Goal: Information Seeking & Learning: Understand process/instructions

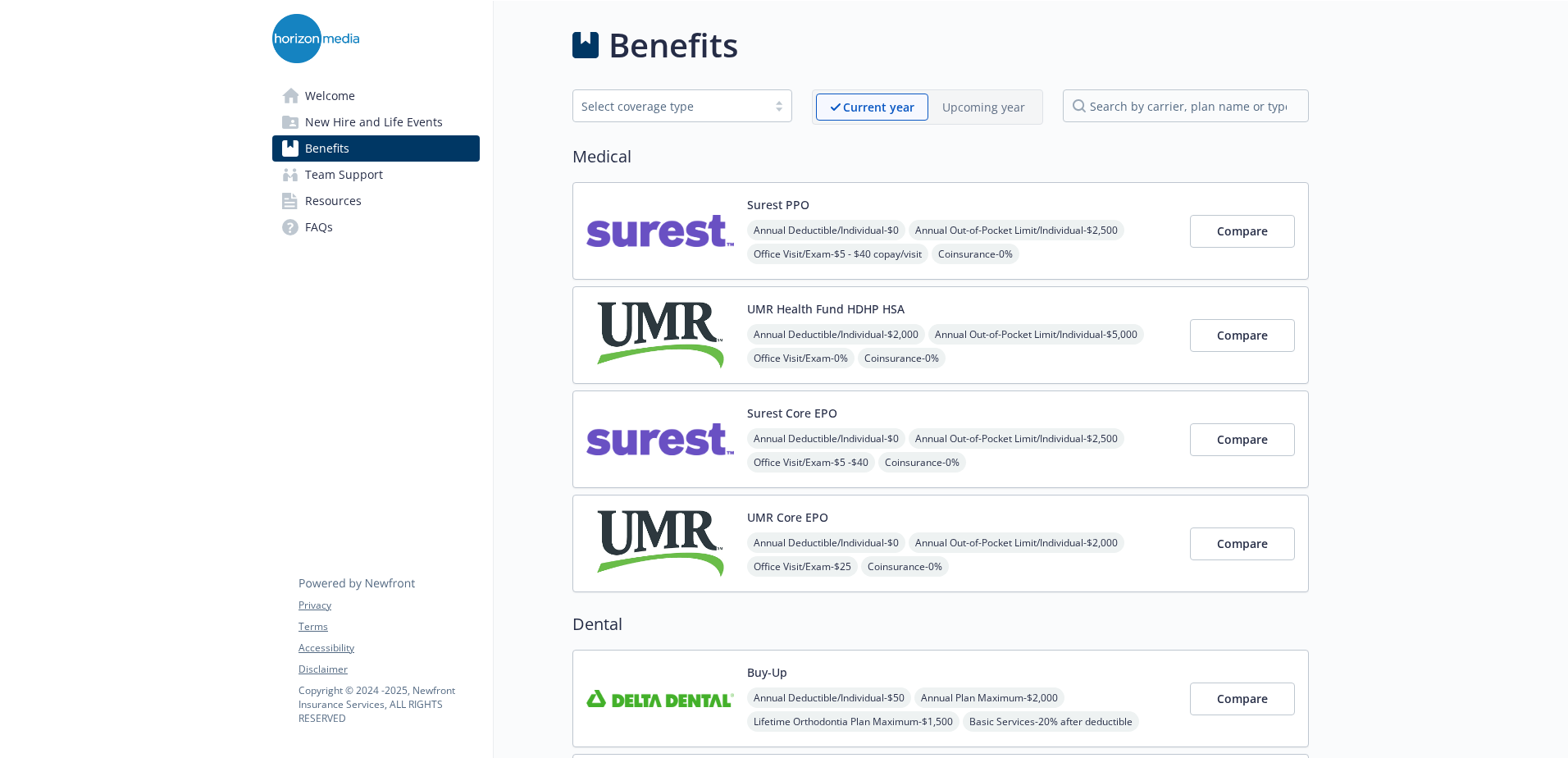
click at [859, 202] on div "Surest PPO Annual Deductible/Individual - $0 Annual Out-of-Pocket Limit/Individ…" at bounding box center [962, 231] width 430 height 70
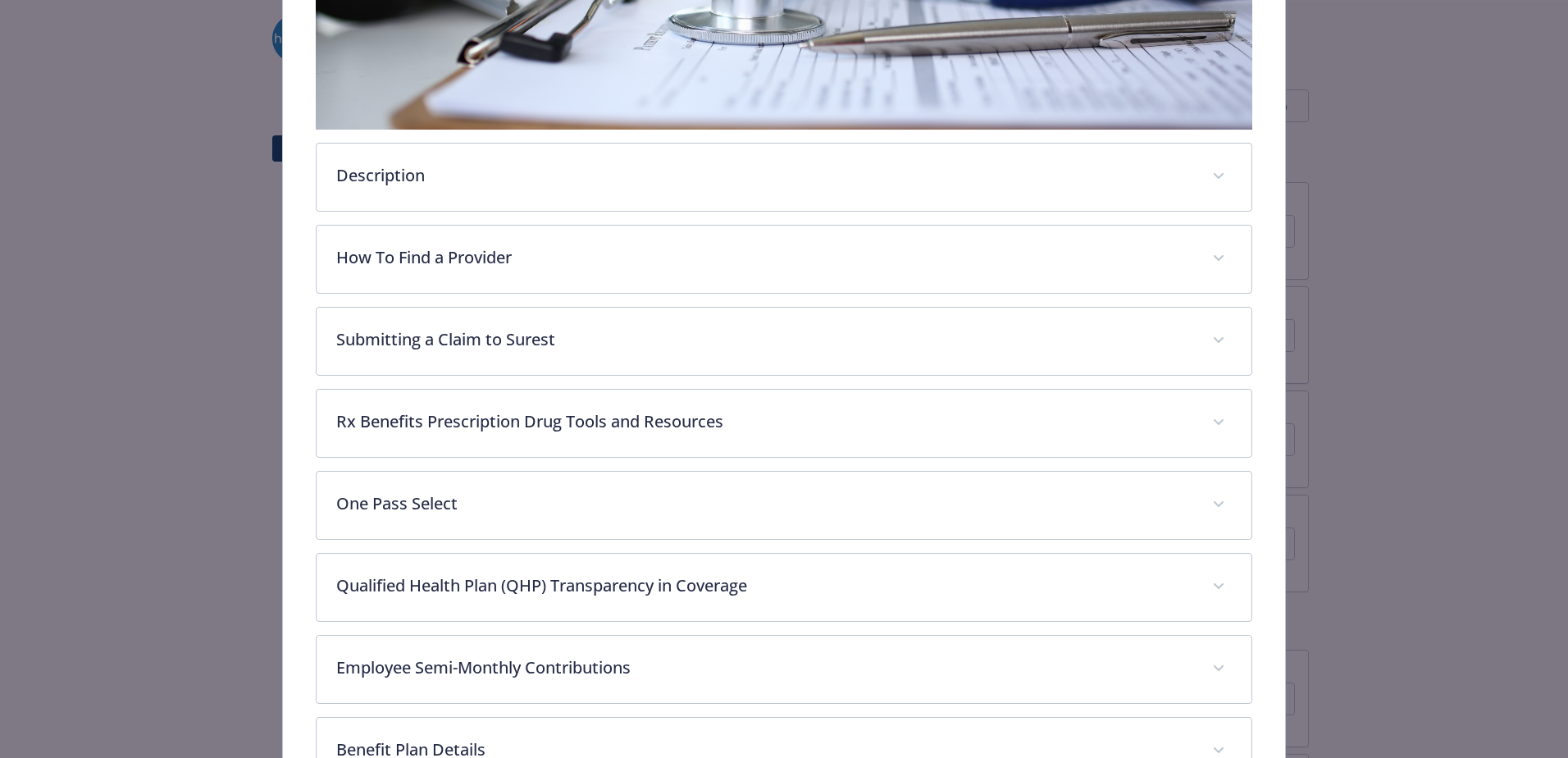
scroll to position [624, 0]
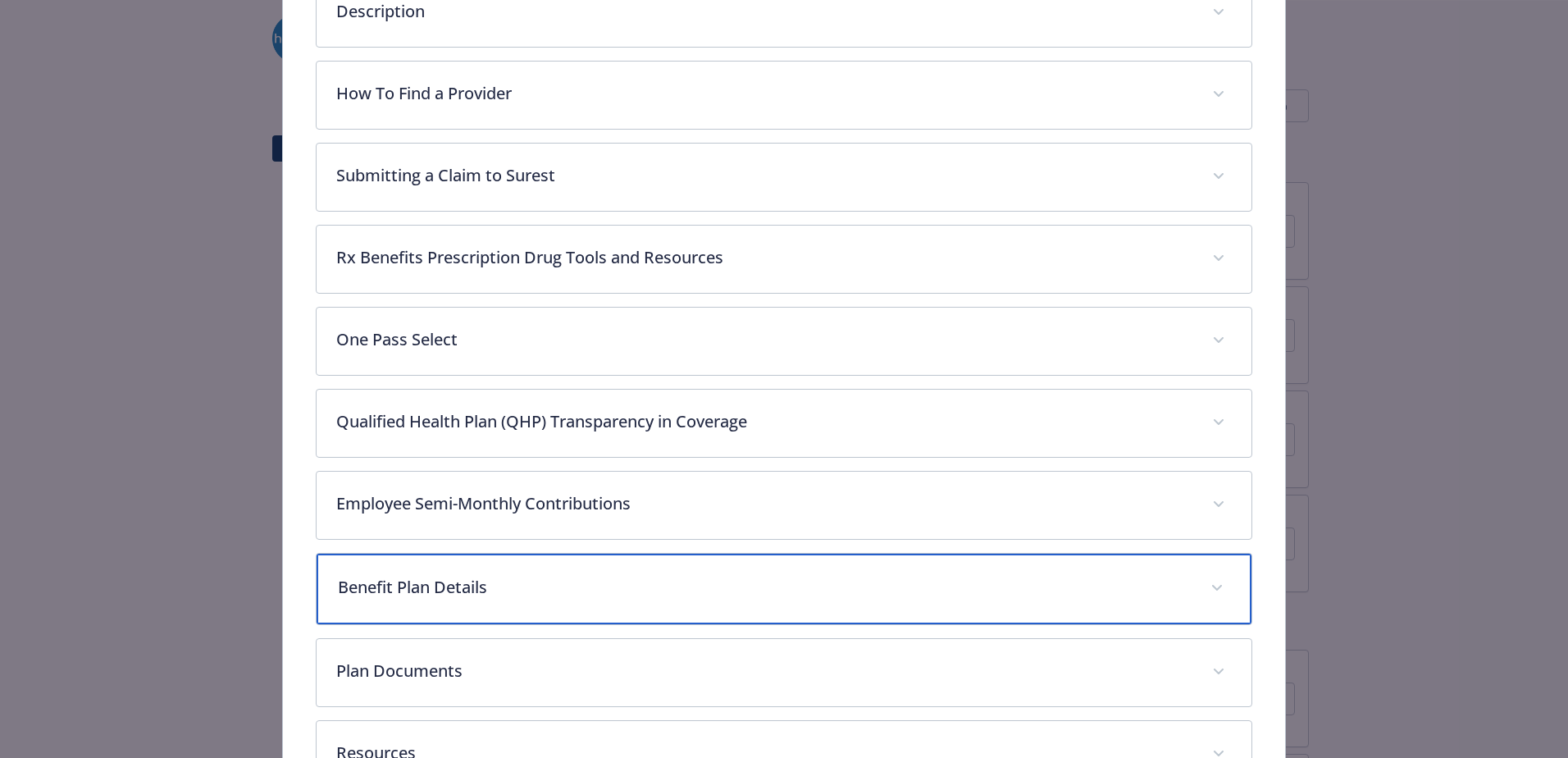
drag, startPoint x: 492, startPoint y: 595, endPoint x: 506, endPoint y: 591, distance: 14.6
click at [492, 594] on p "Benefit Plan Details" at bounding box center [764, 587] width 853 height 25
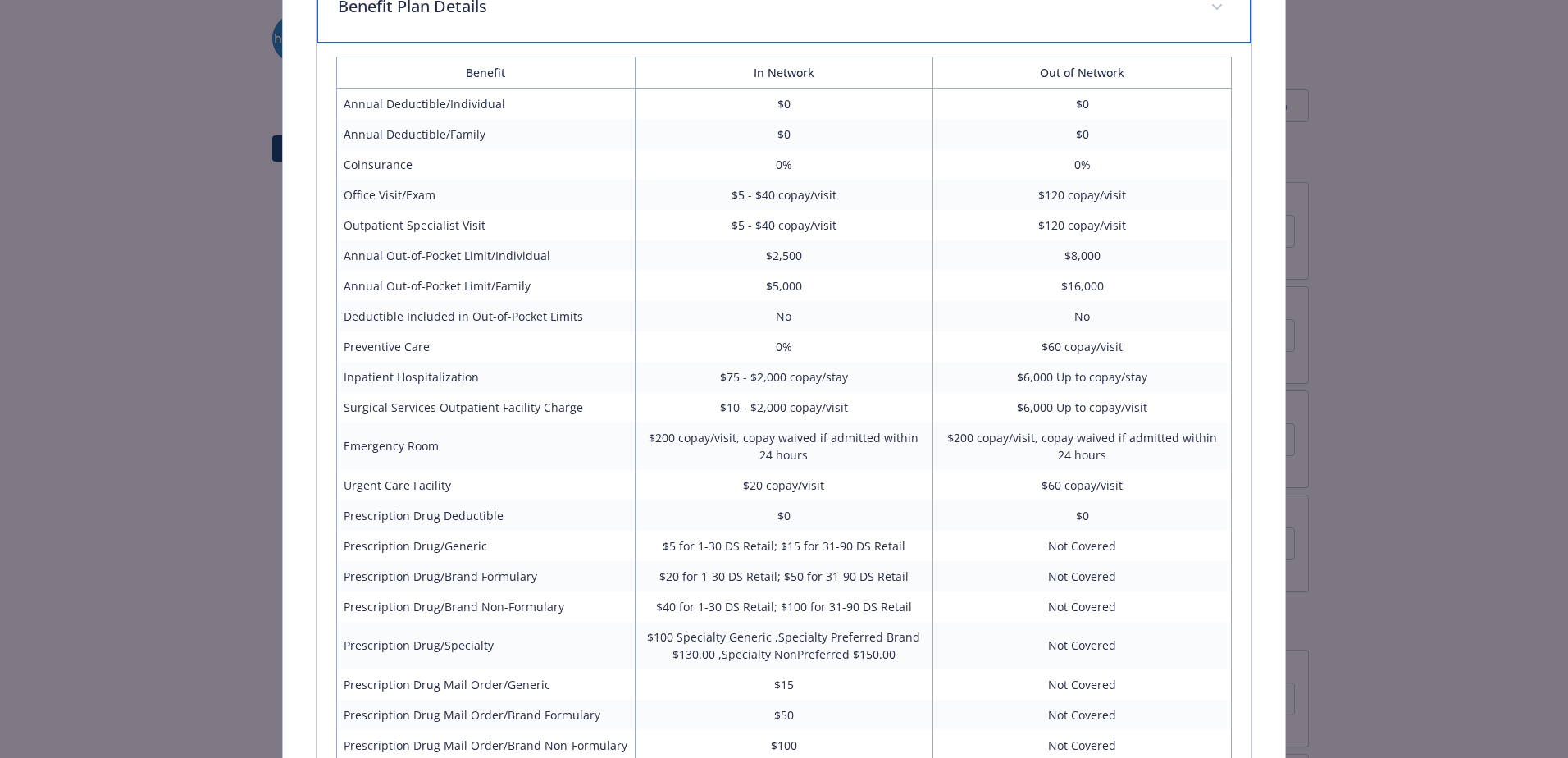
scroll to position [1197, 0]
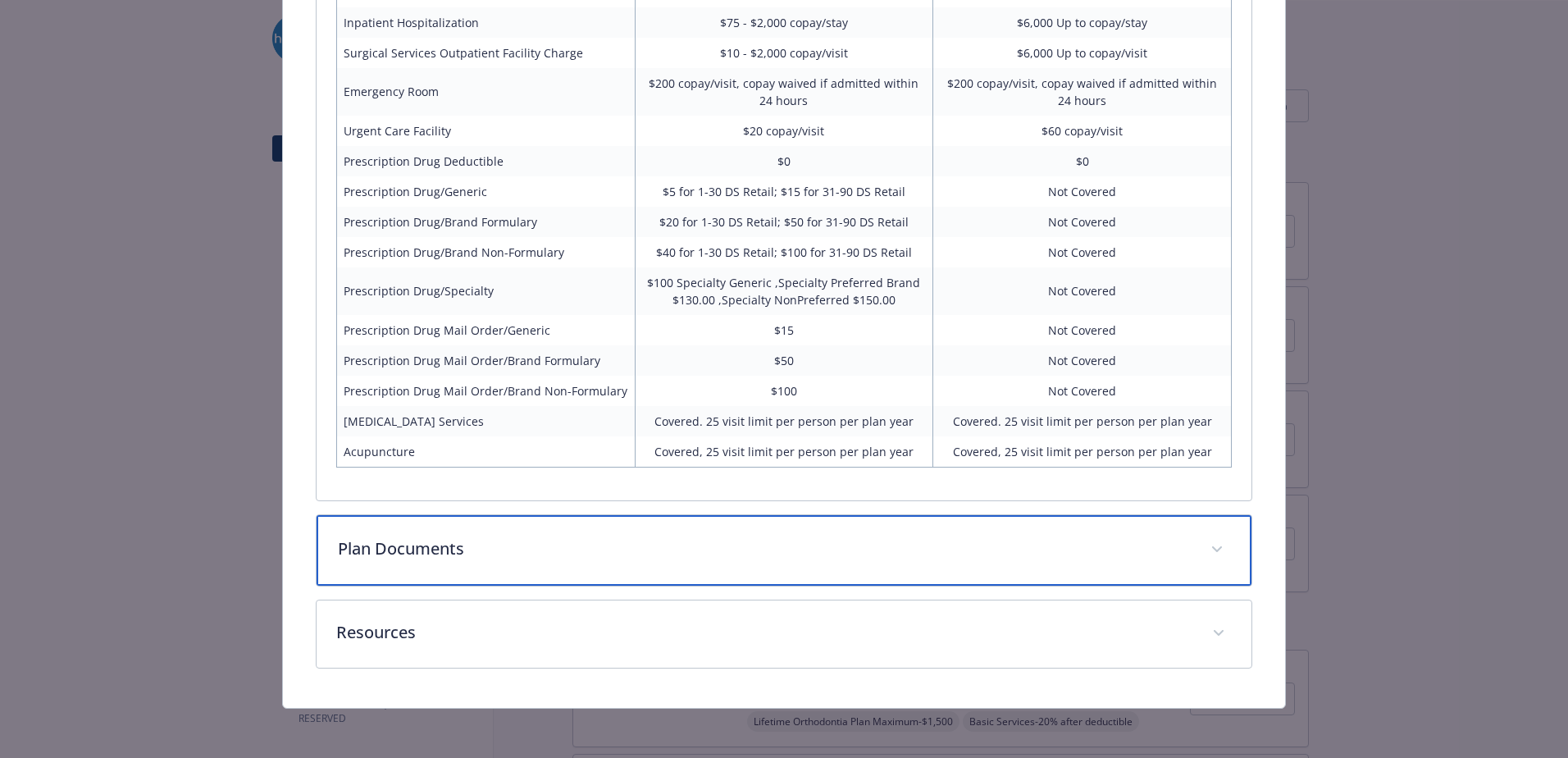
click at [582, 550] on p "Plan Documents" at bounding box center [764, 549] width 853 height 25
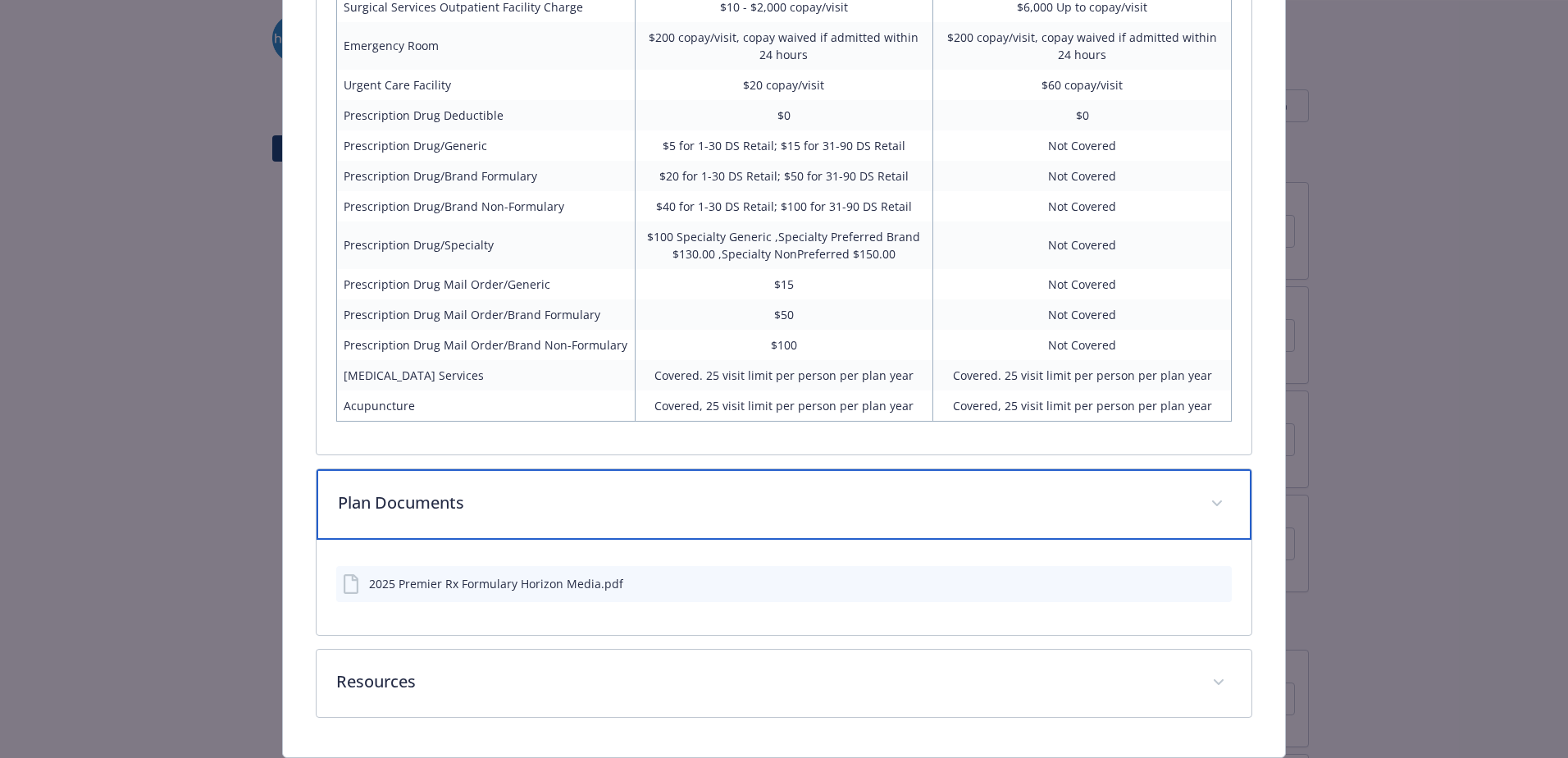
scroll to position [1650, 0]
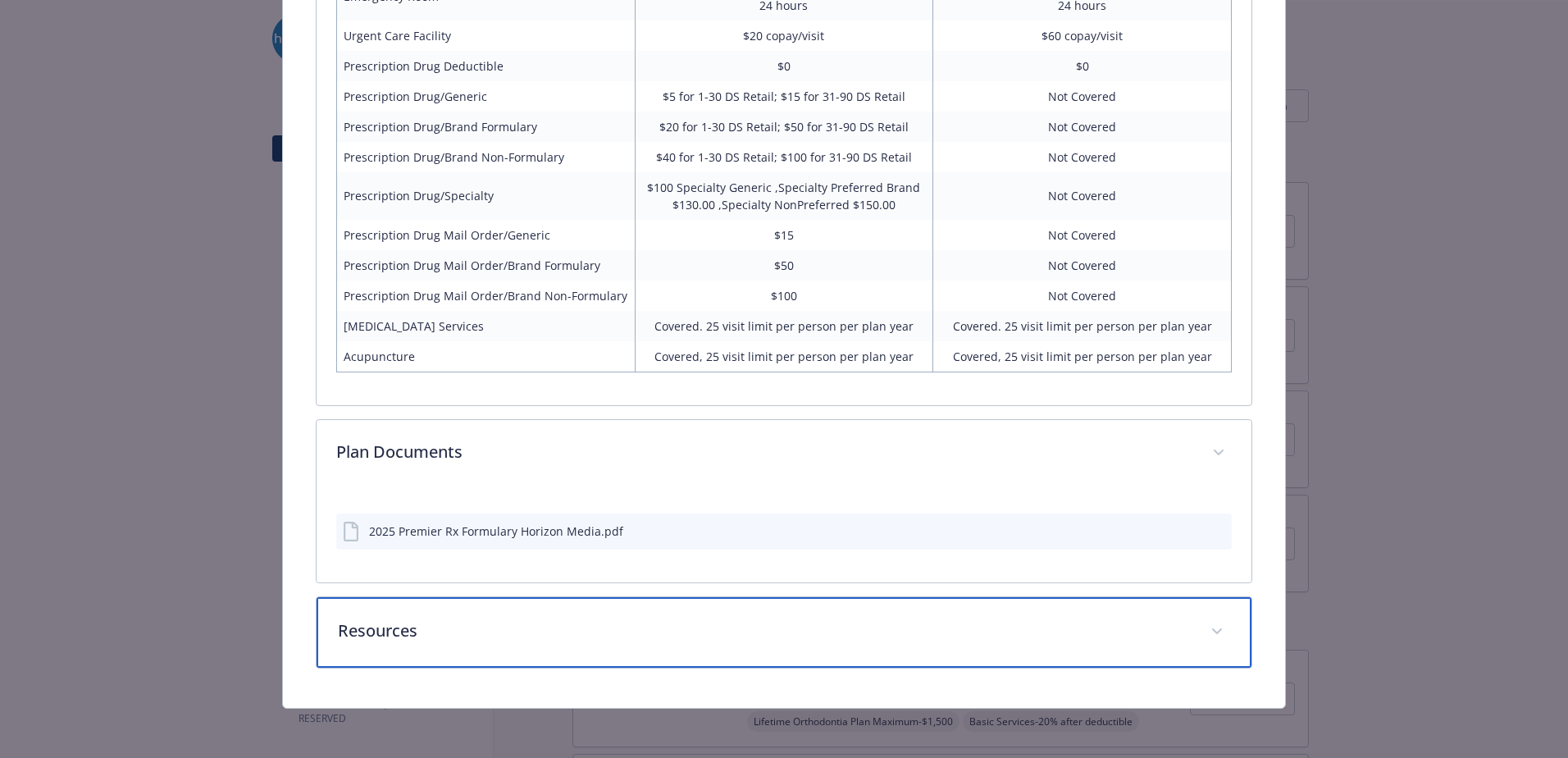
click at [502, 625] on p "Resources" at bounding box center [764, 631] width 853 height 25
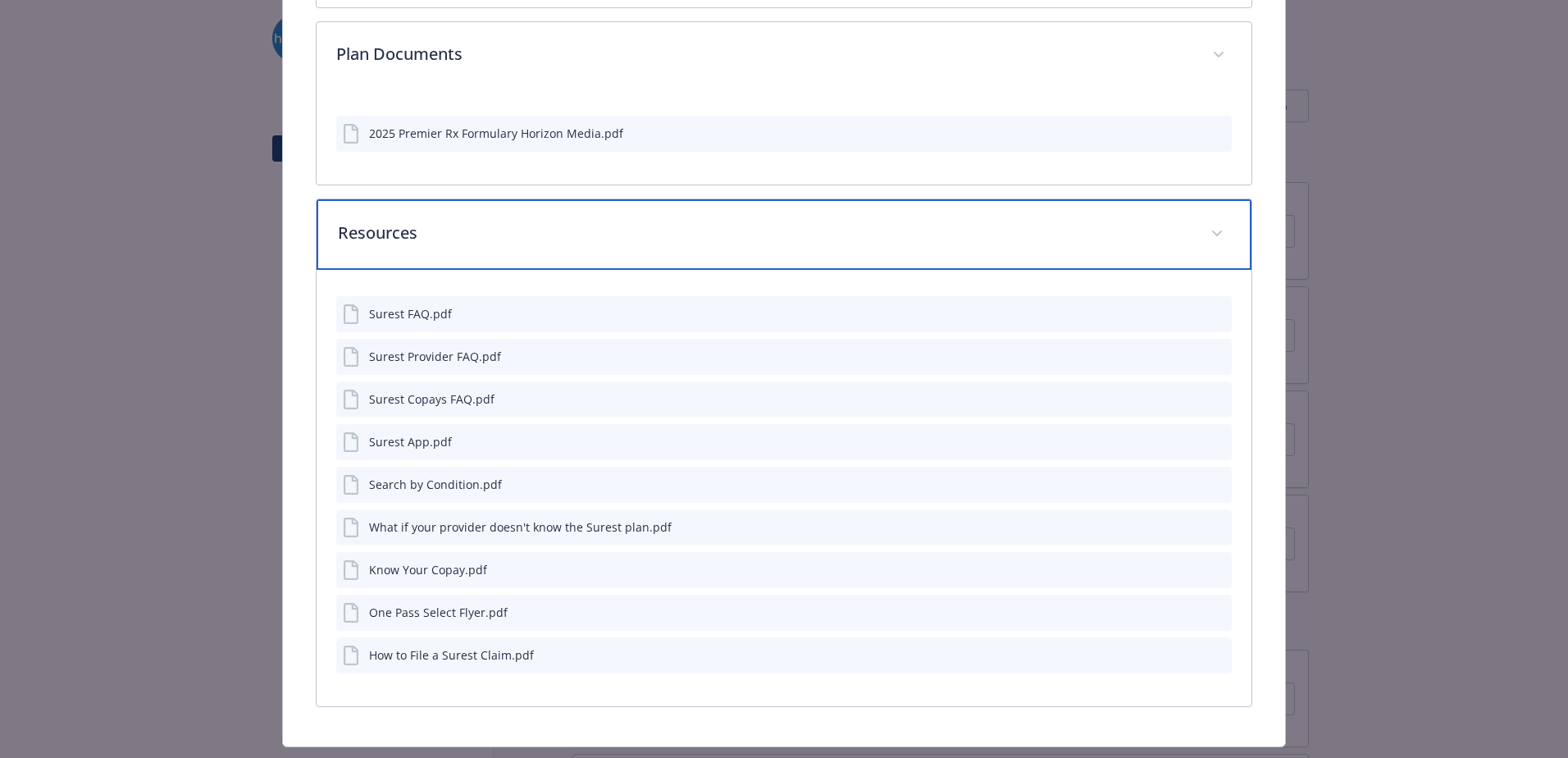
scroll to position [2060, 0]
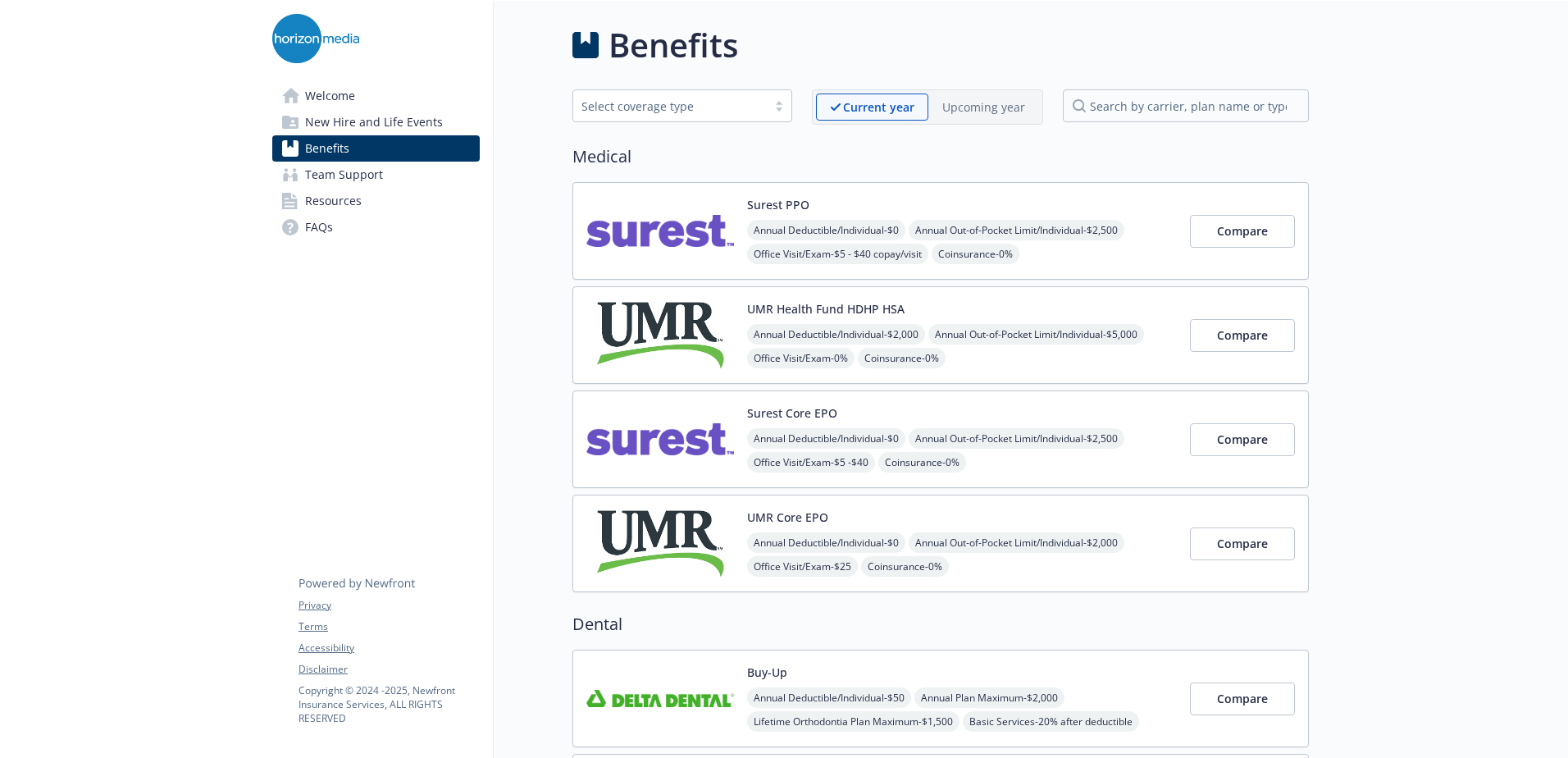
click at [719, 316] on img at bounding box center [660, 335] width 147 height 70
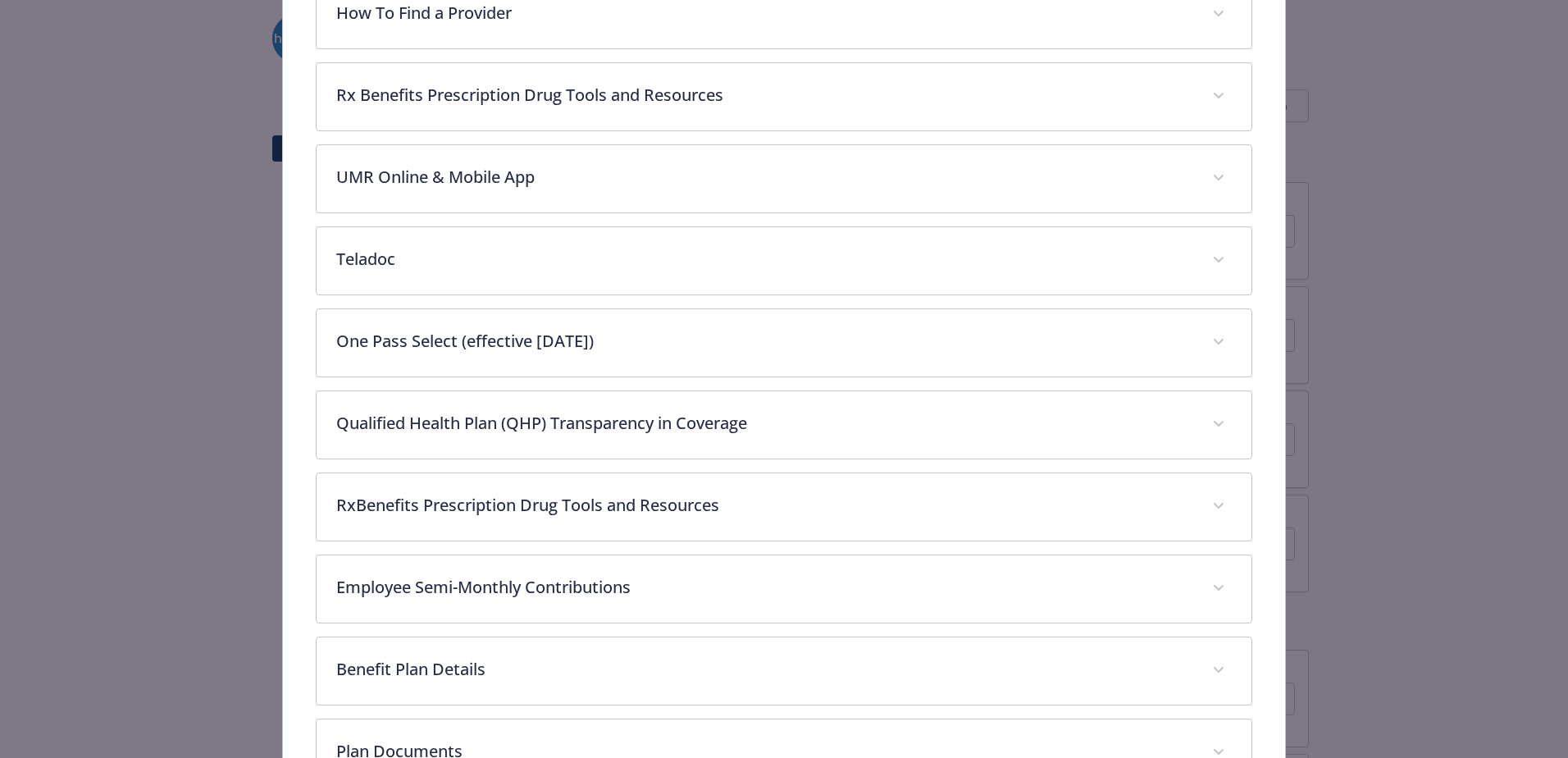
scroll to position [788, 0]
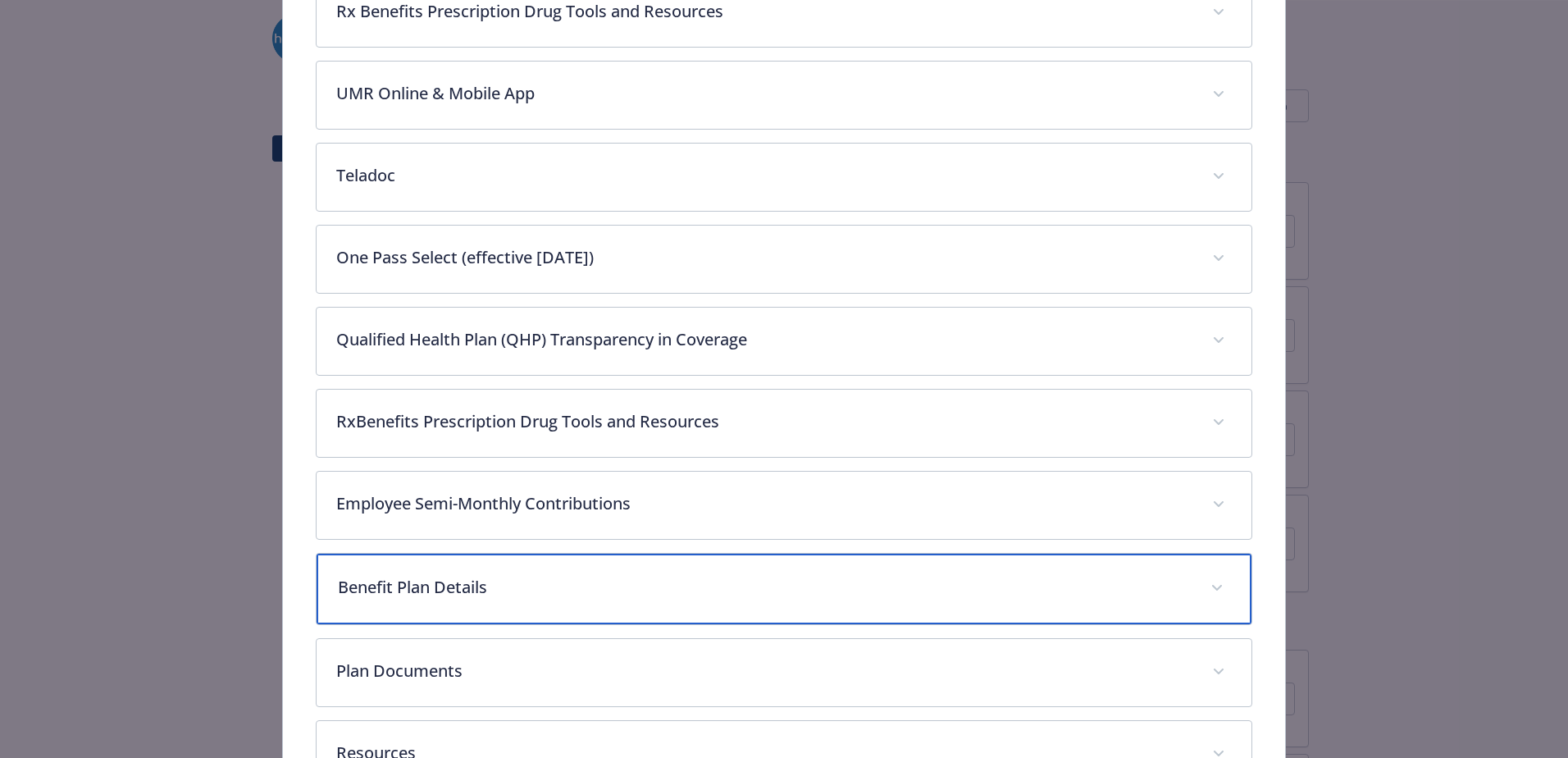
click at [500, 569] on div "Benefit Plan Details" at bounding box center [784, 589] width 935 height 71
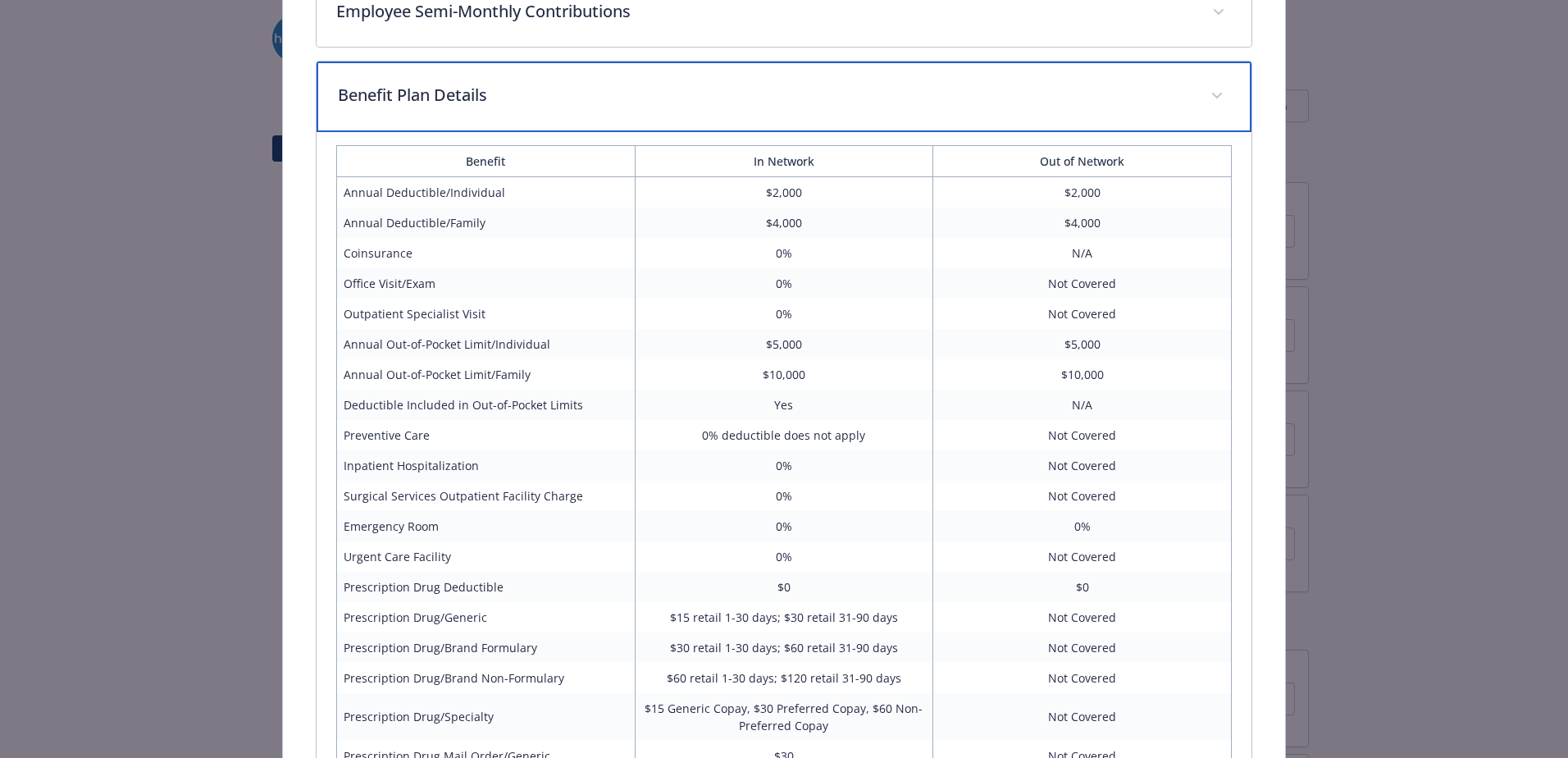
scroll to position [1443, 0]
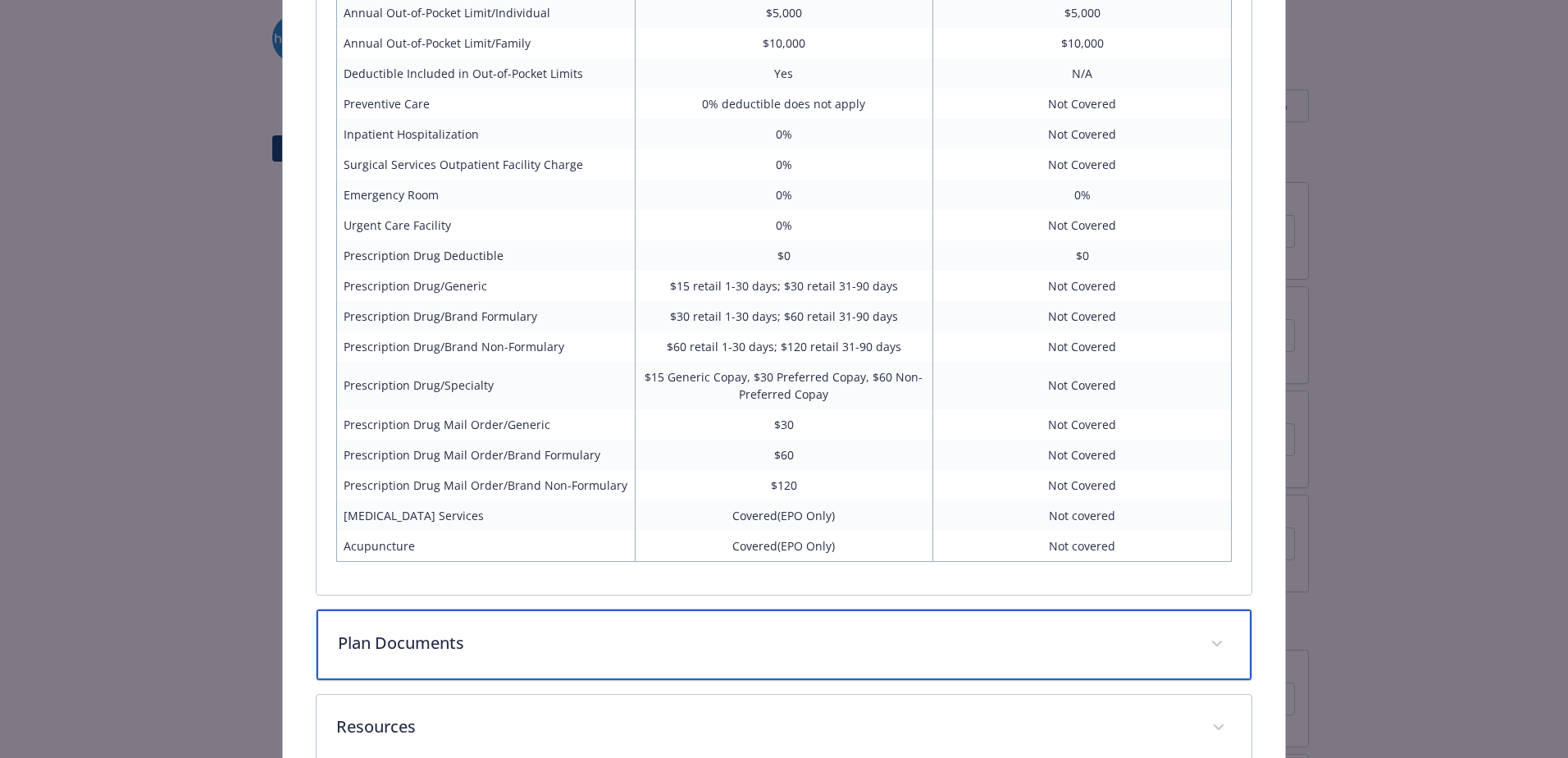
click at [559, 632] on p "Plan Documents" at bounding box center [764, 643] width 853 height 25
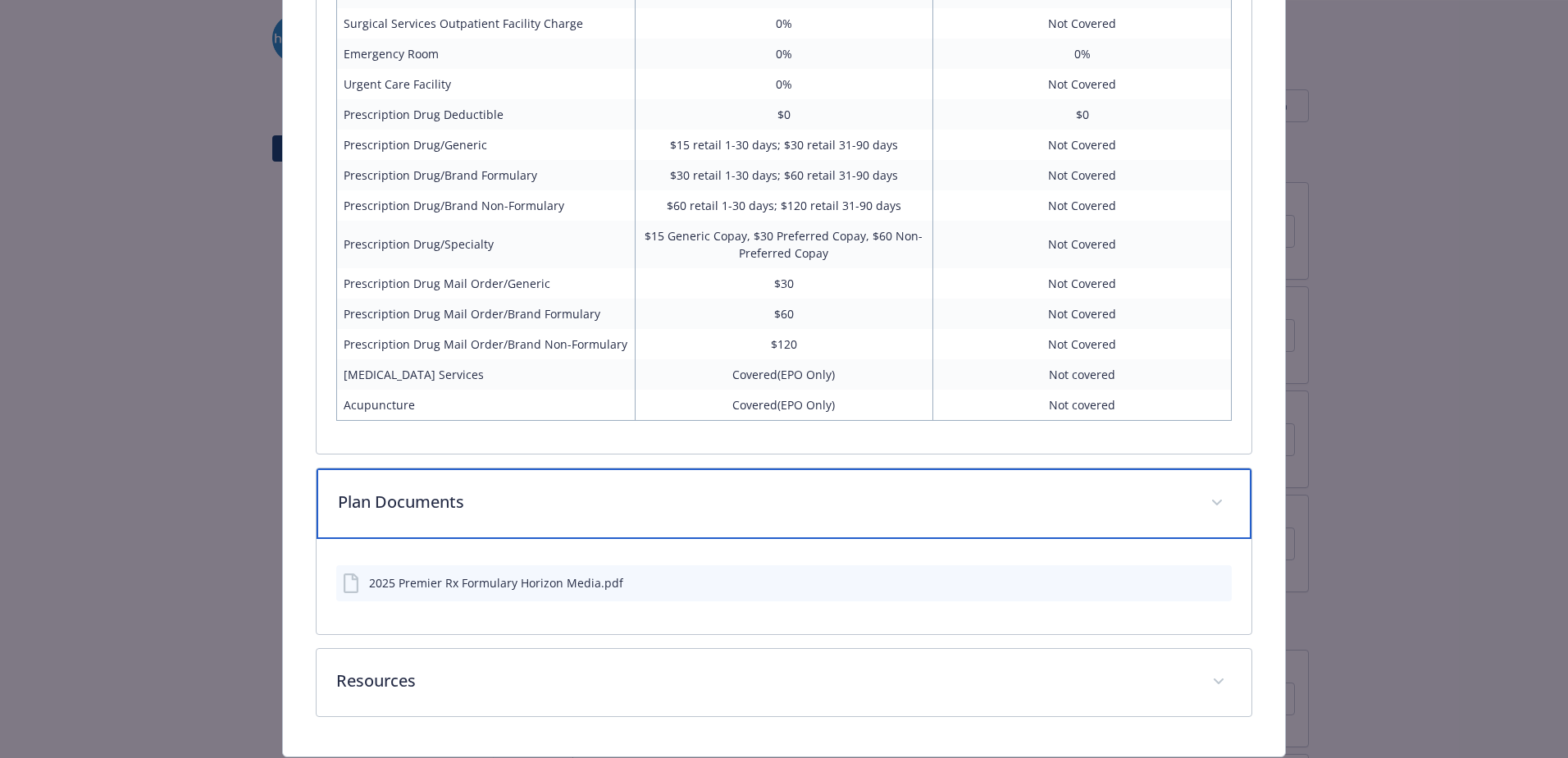
scroll to position [1797, 0]
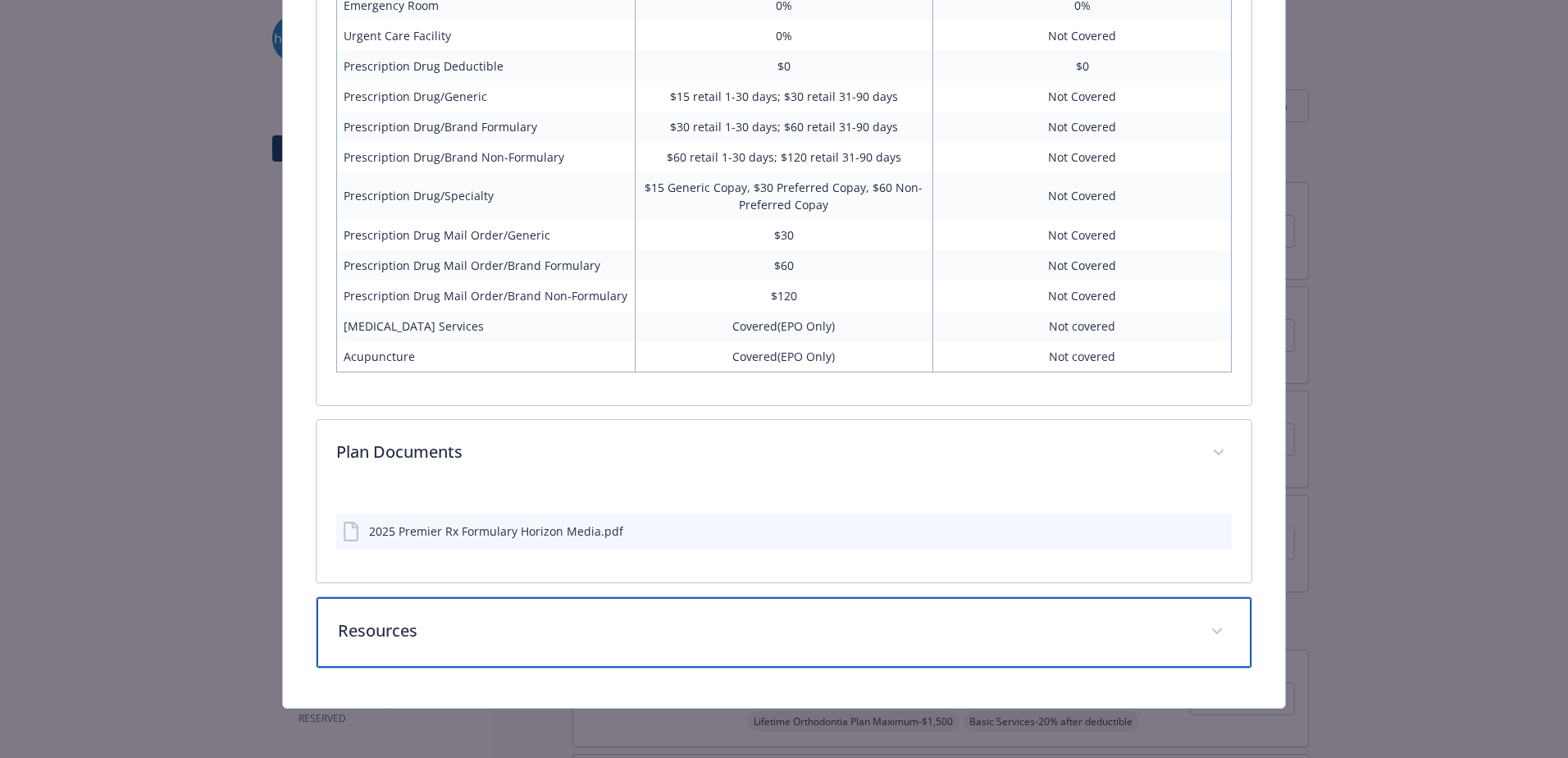
click at [468, 606] on div "Resources" at bounding box center [784, 633] width 935 height 71
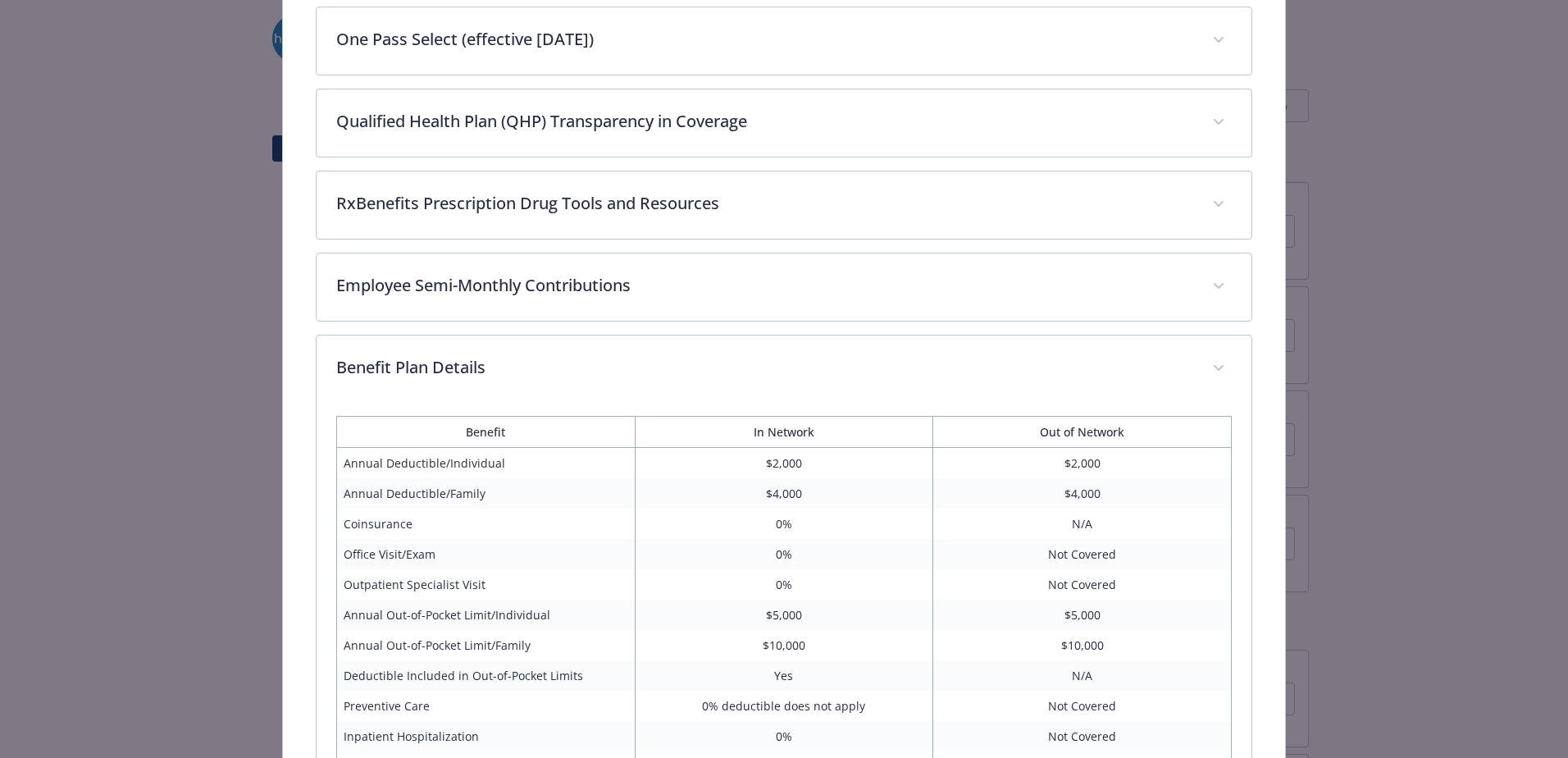
scroll to position [812, 0]
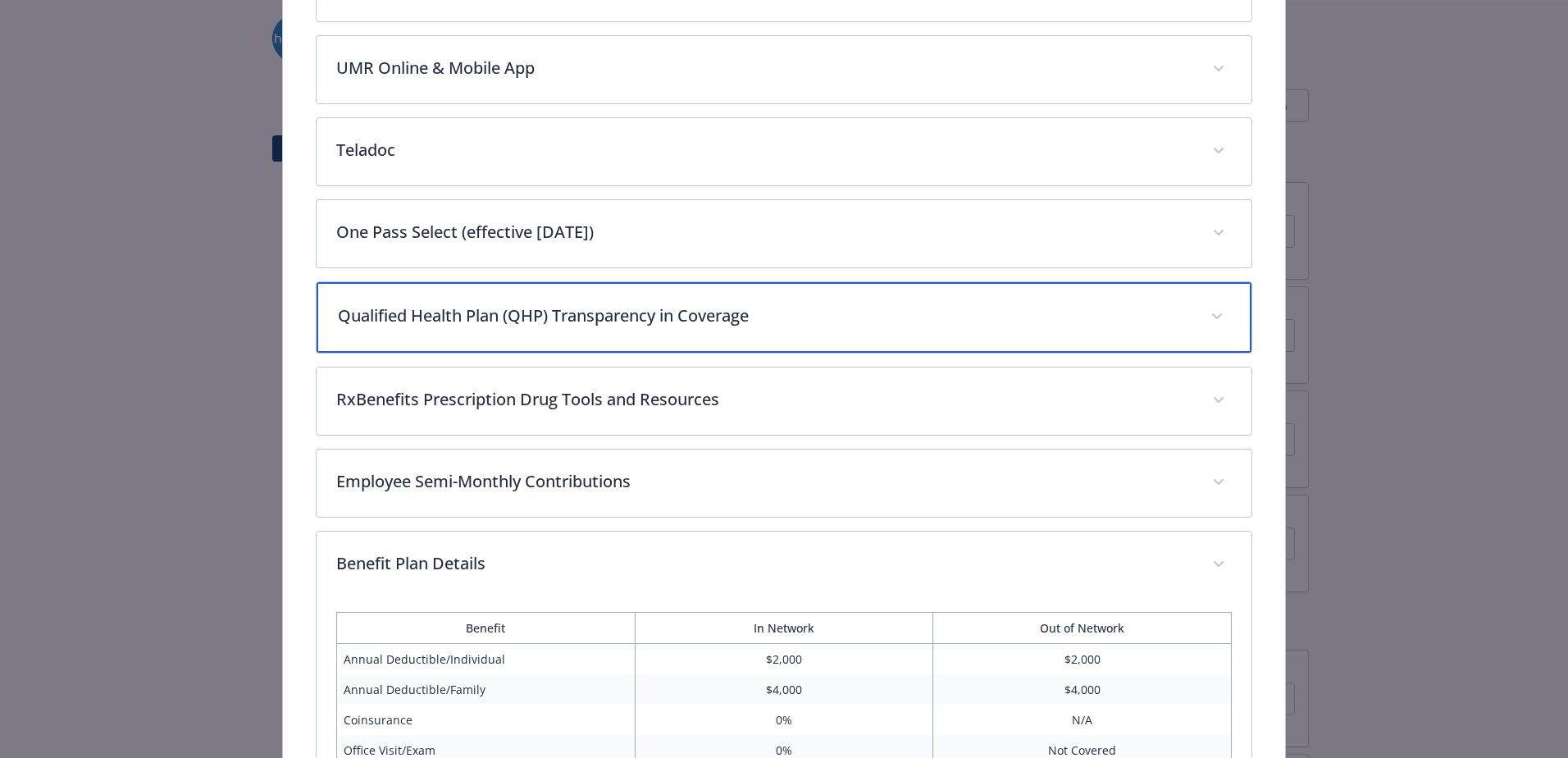
click at [436, 299] on div "Qualified Health Plan (QHP) Transparency in Coverage" at bounding box center [784, 317] width 935 height 71
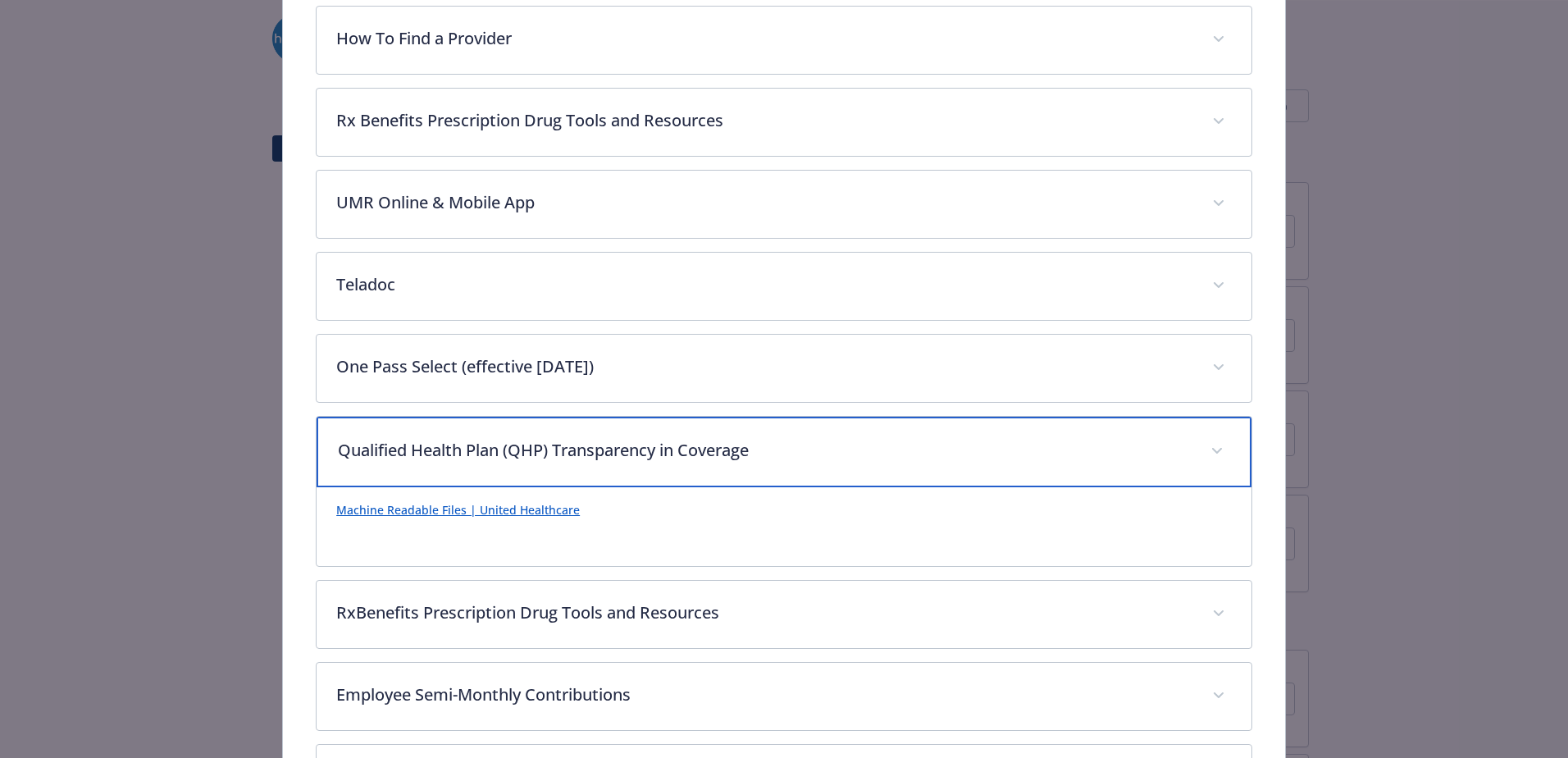
scroll to position [648, 0]
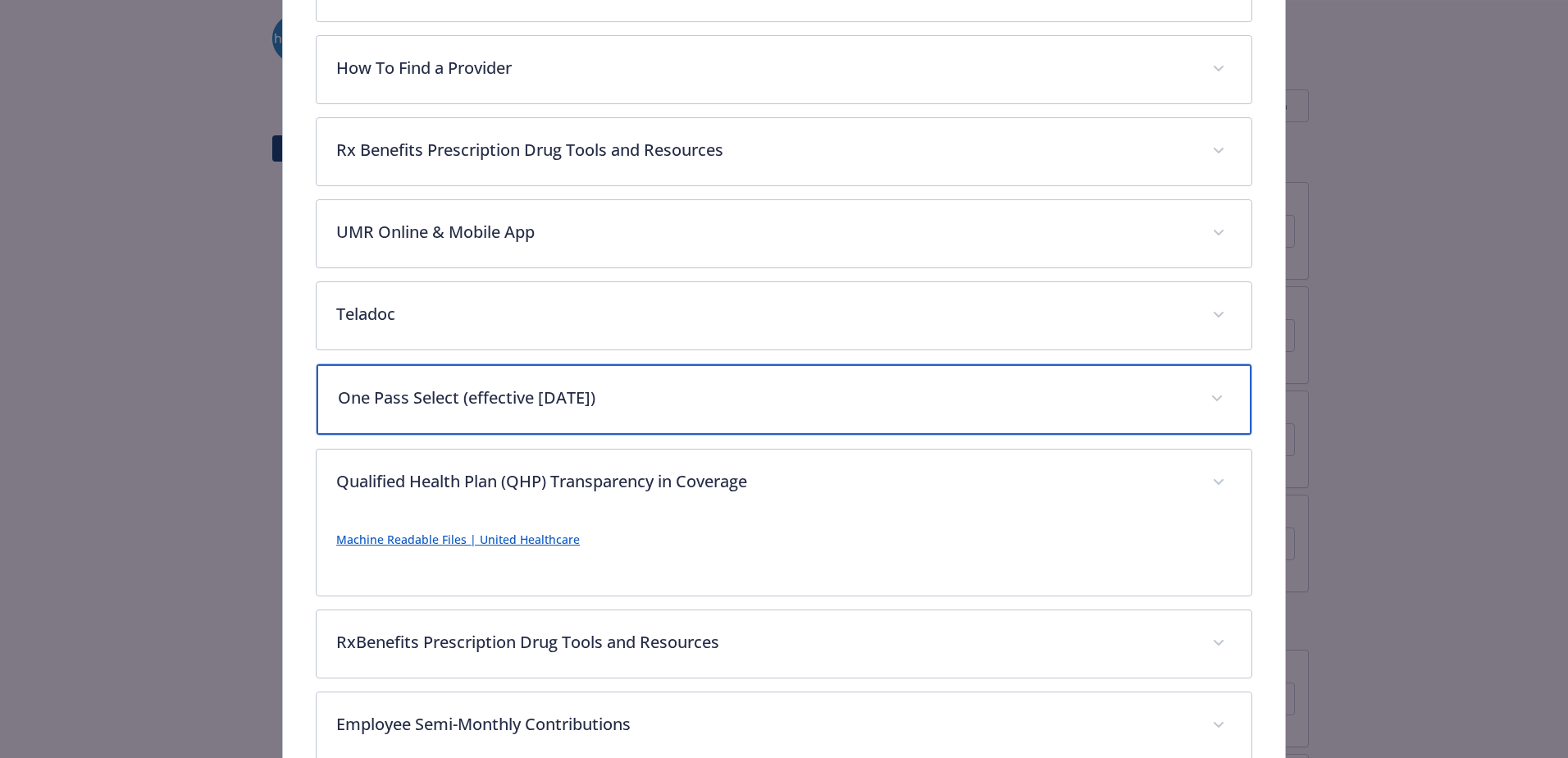
click at [577, 377] on div "One Pass Select (effective [DATE])" at bounding box center [784, 400] width 935 height 71
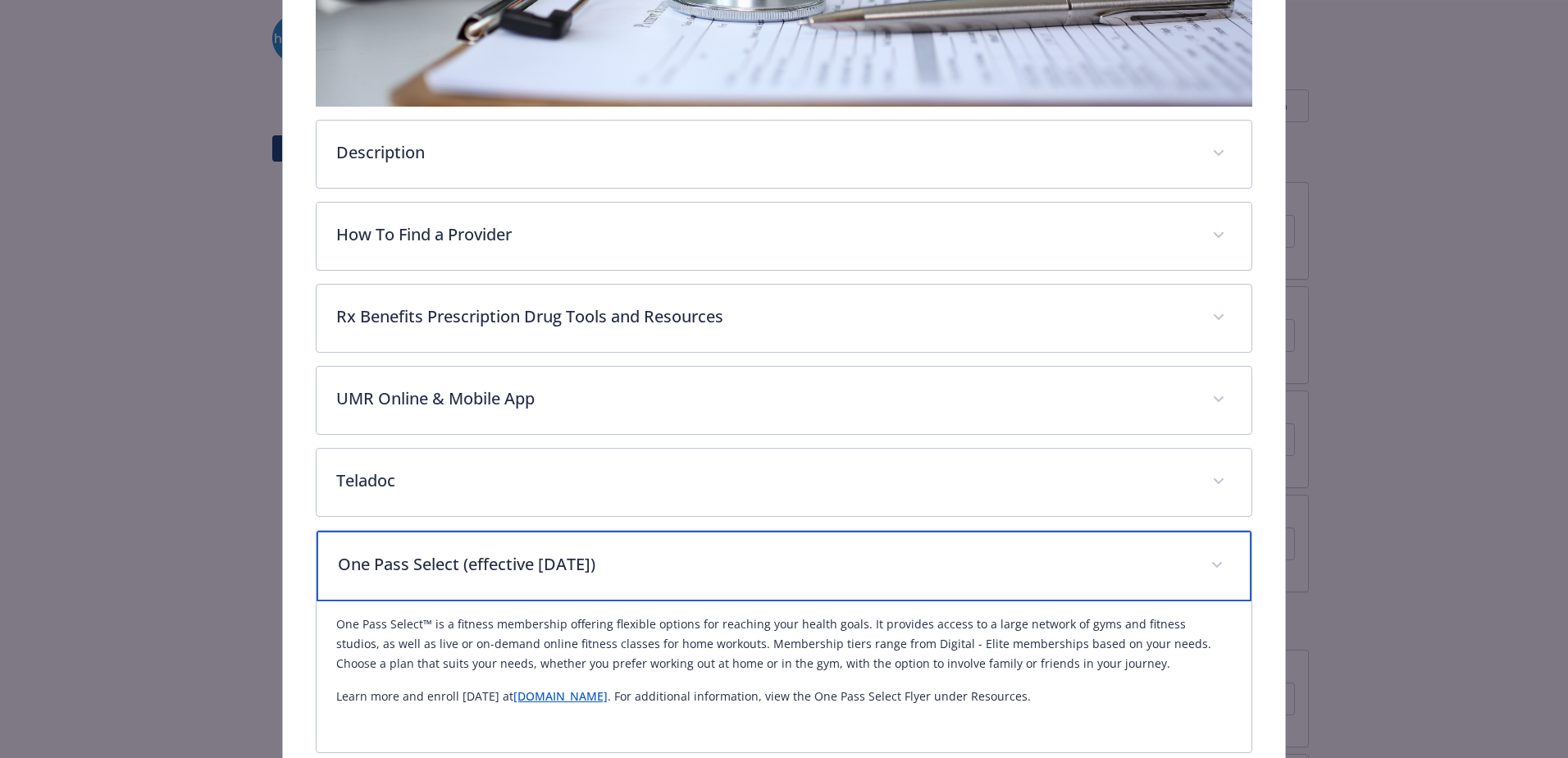
scroll to position [239, 0]
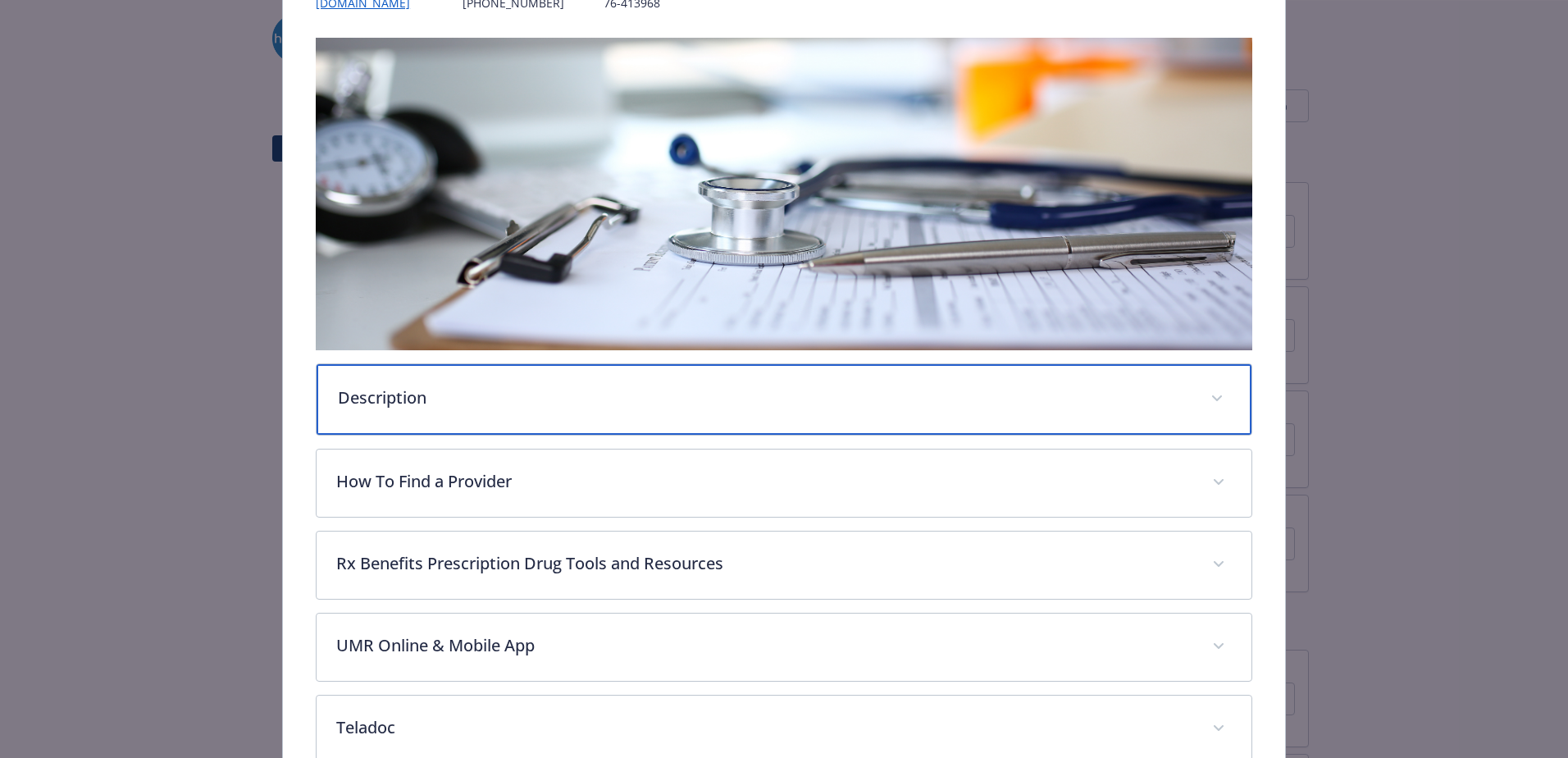
click at [434, 401] on p "Description" at bounding box center [764, 398] width 853 height 25
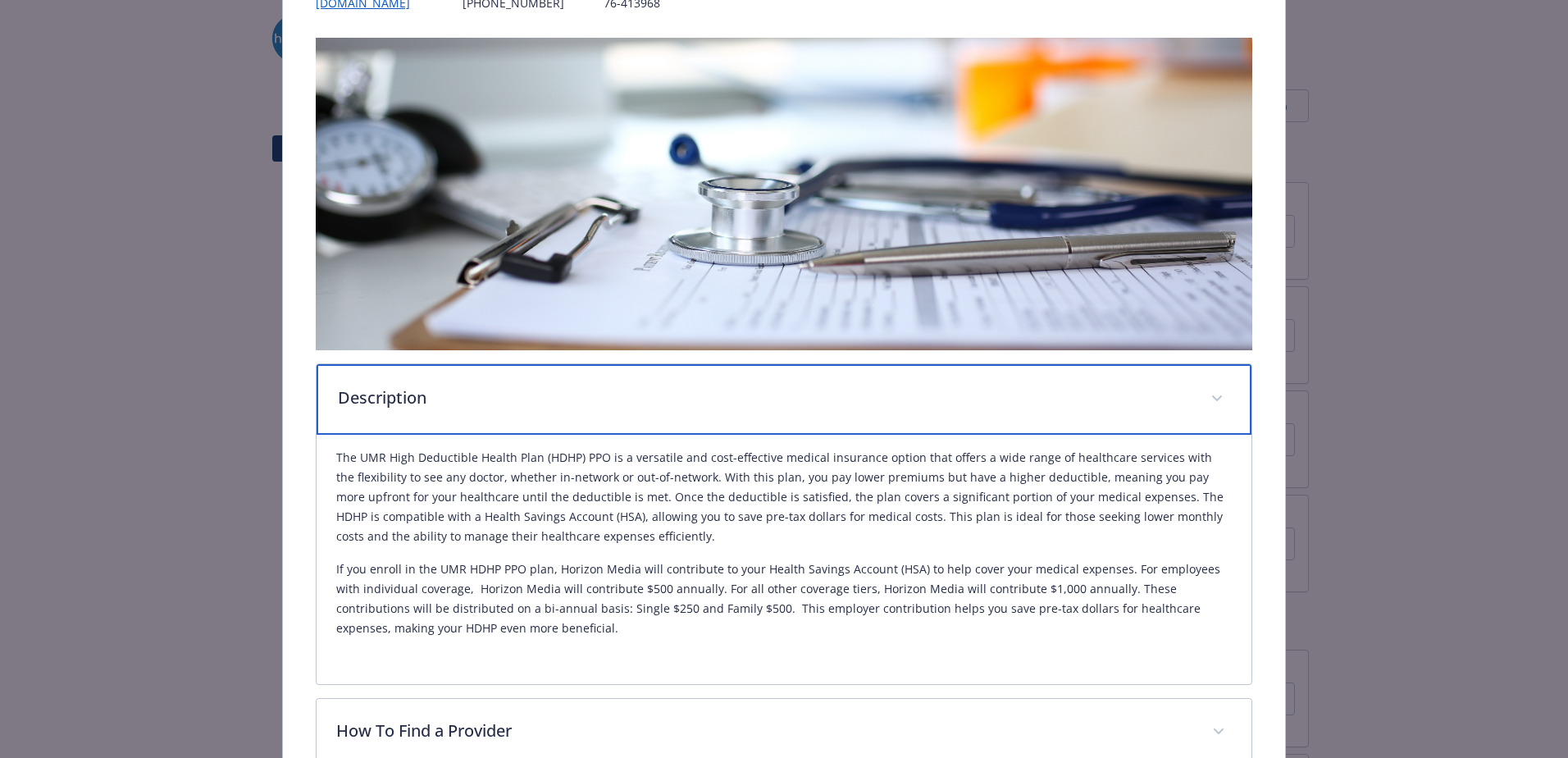
scroll to position [567, 0]
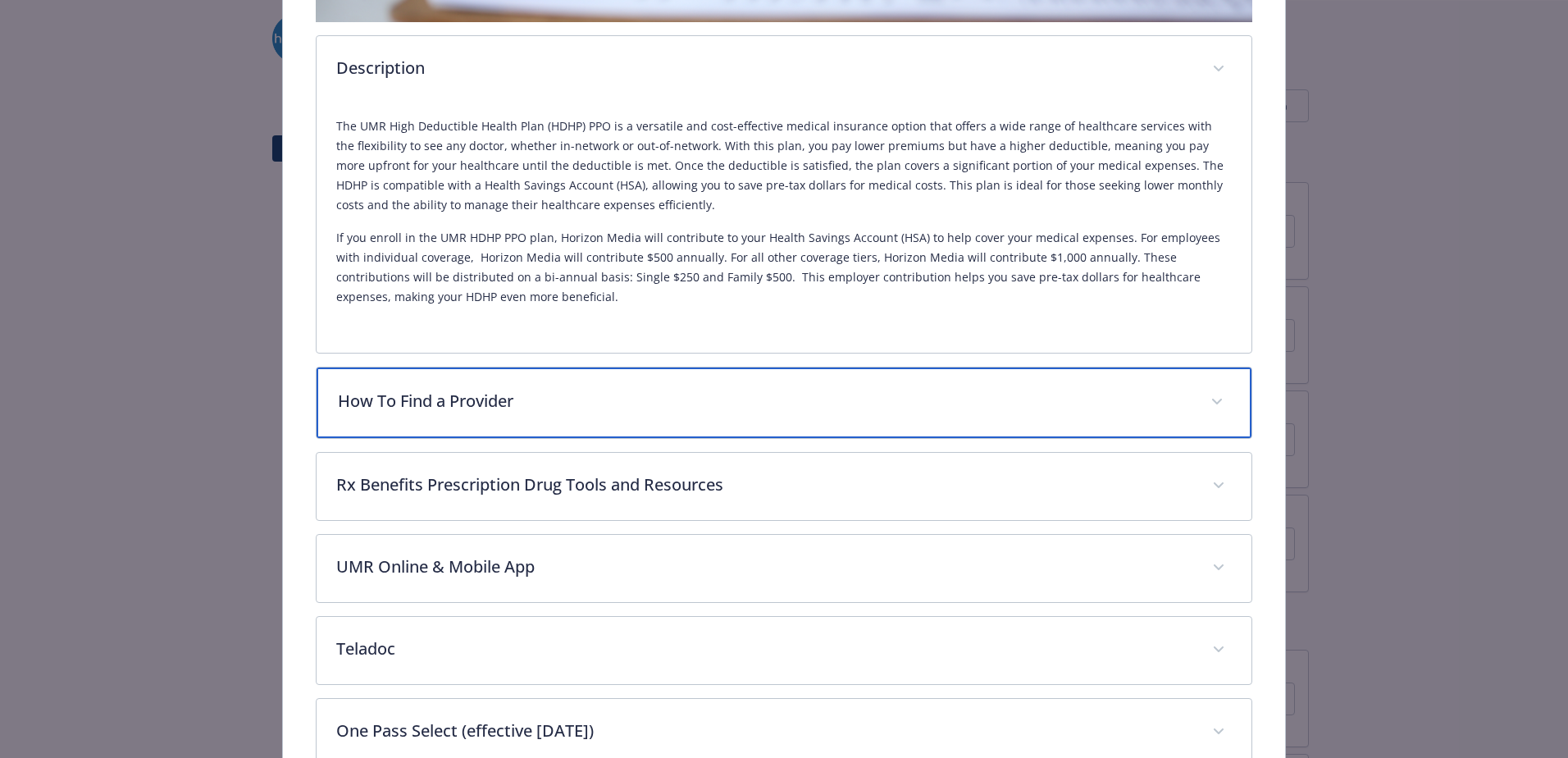
click at [564, 389] on p "How To Find a Provider" at bounding box center [764, 401] width 853 height 25
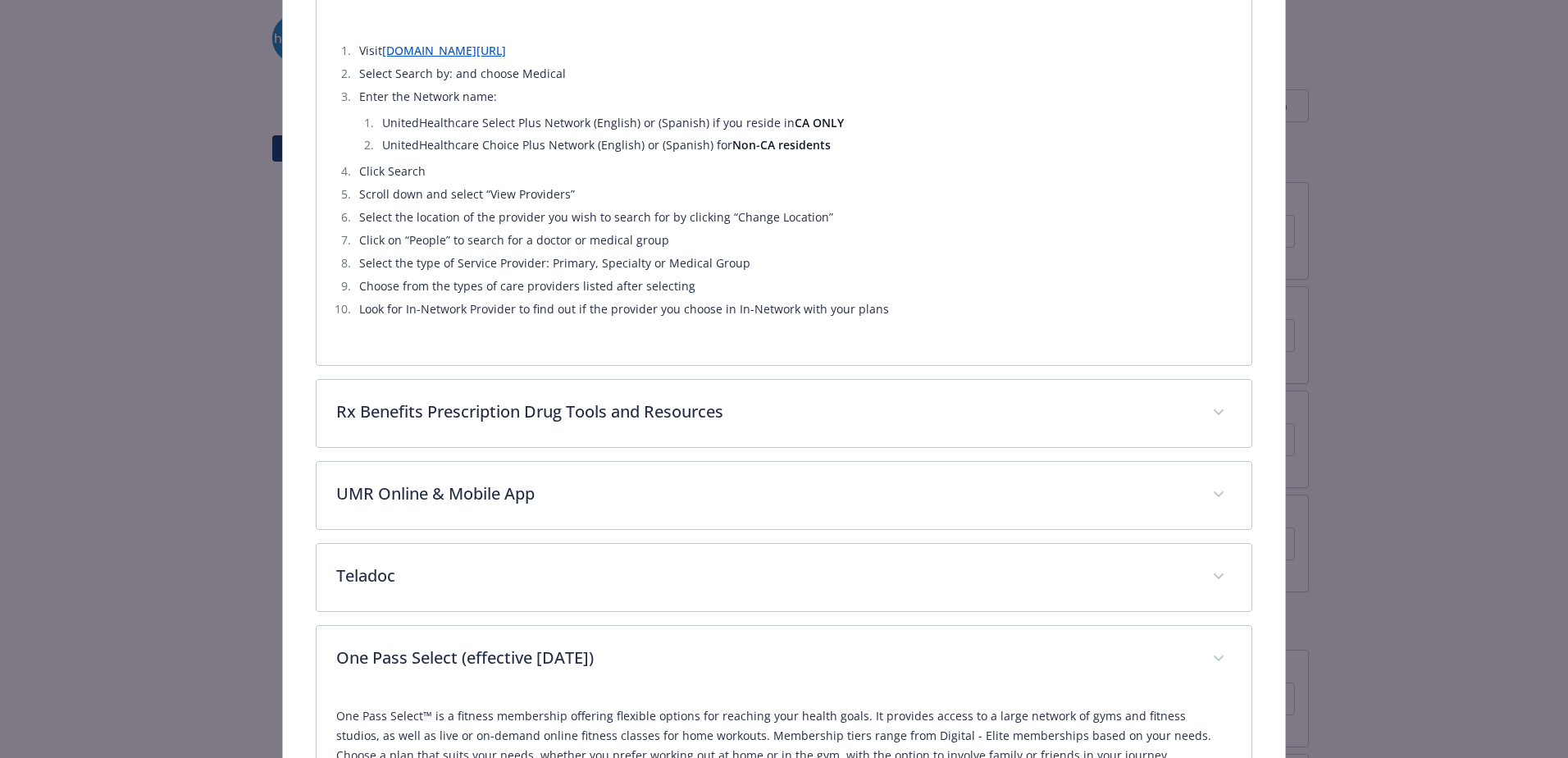
scroll to position [976, 0]
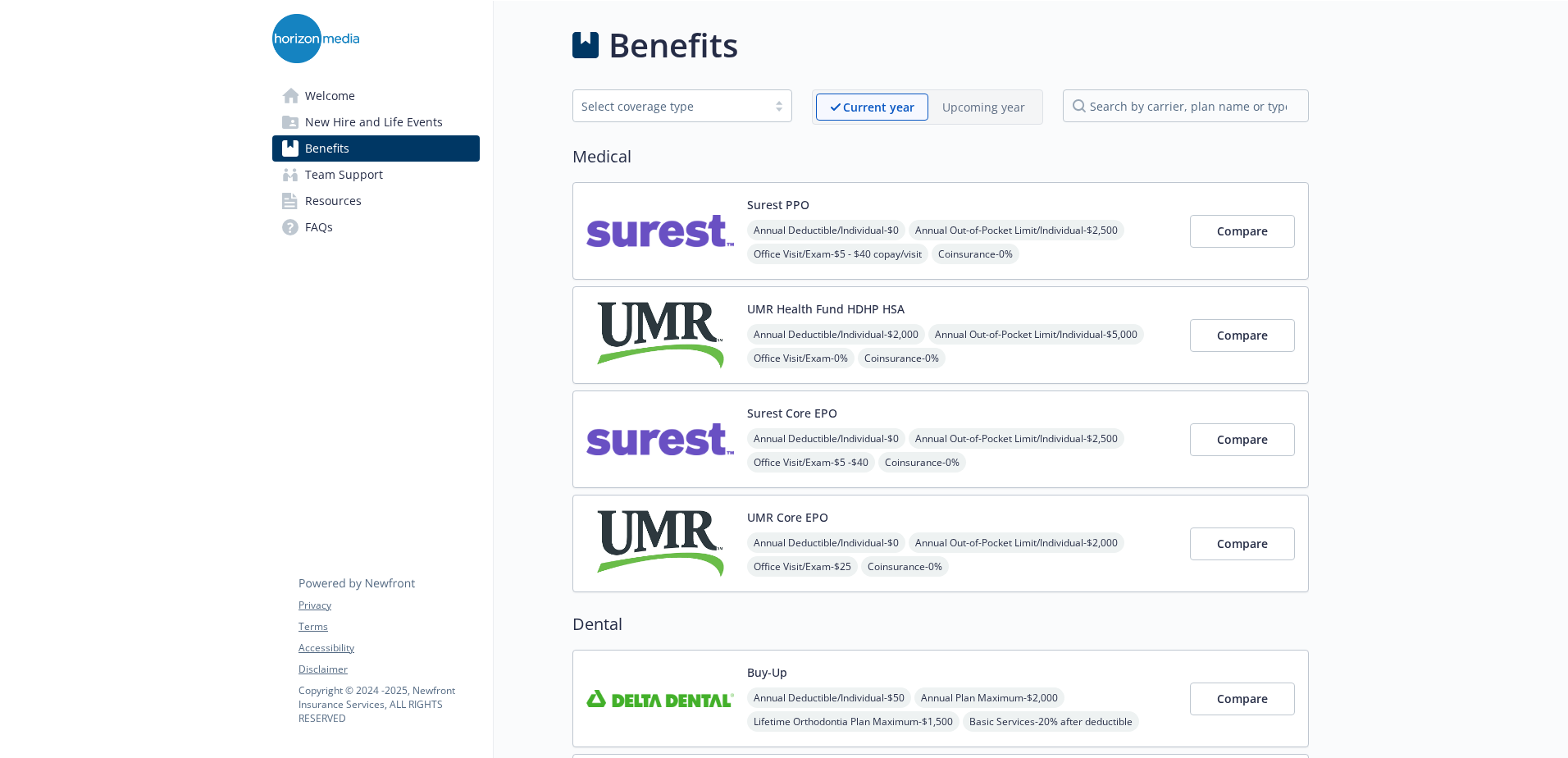
click at [431, 125] on span "New Hire and Life Events" at bounding box center [373, 122] width 138 height 26
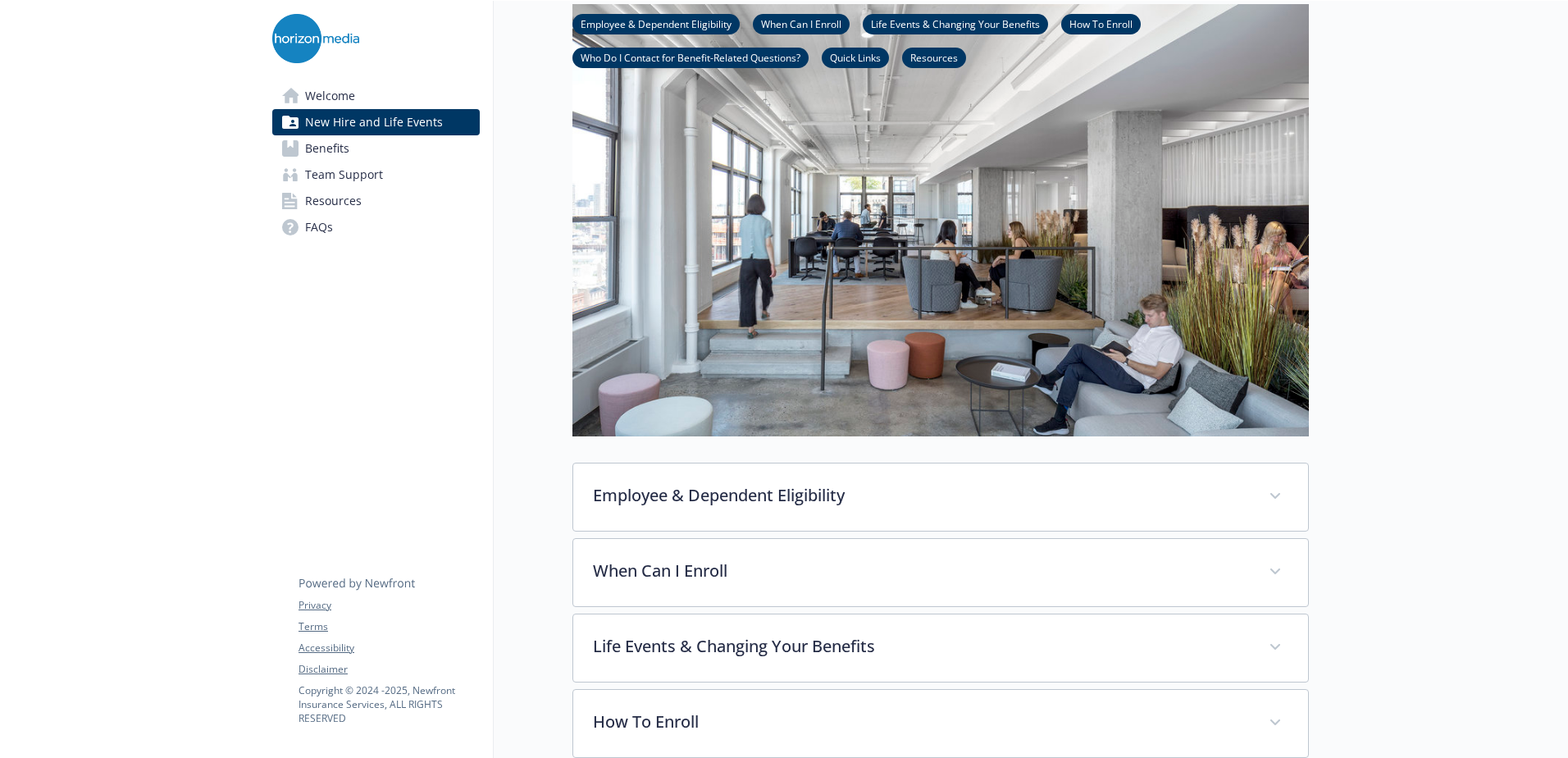
scroll to position [492, 0]
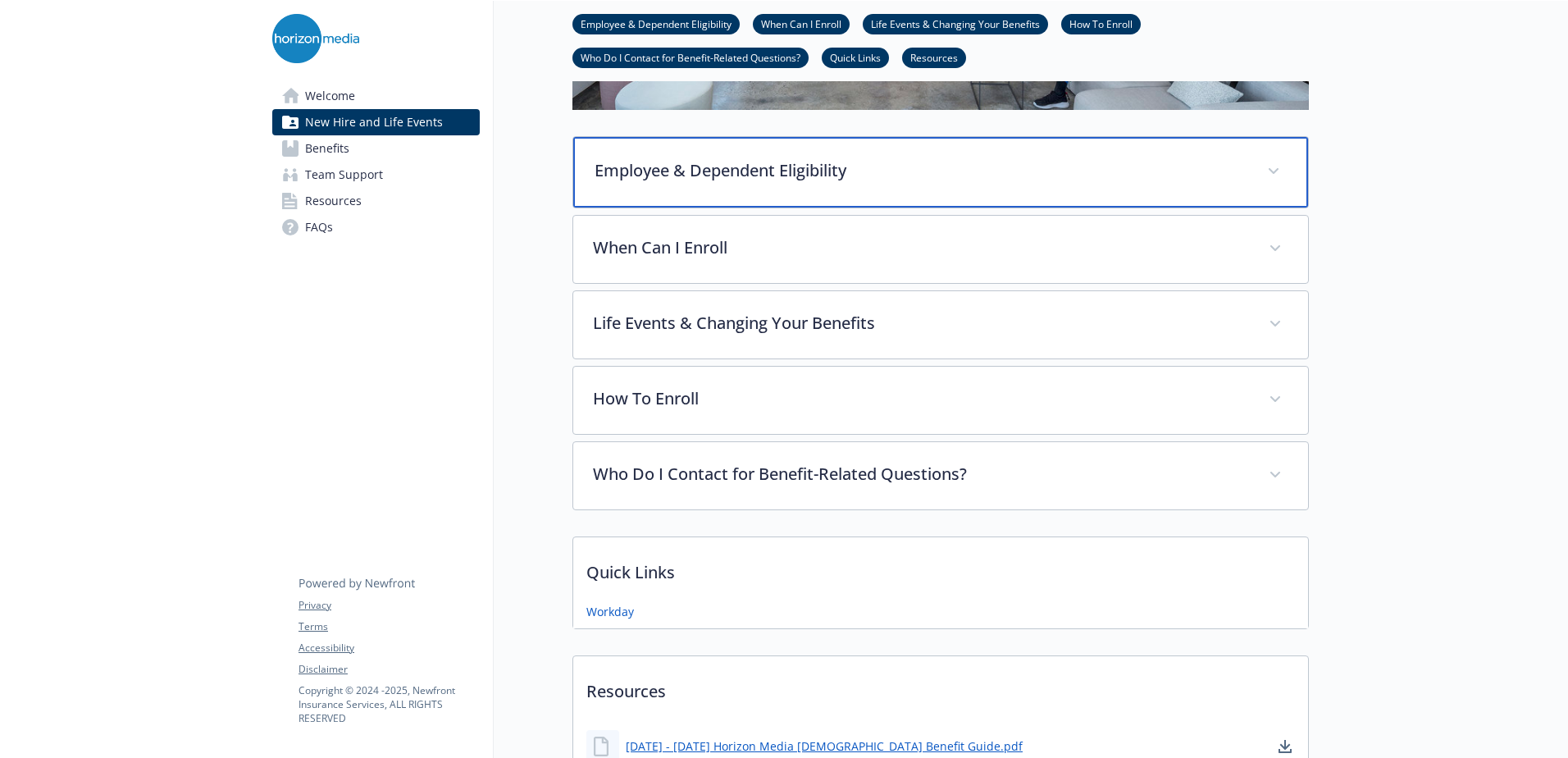
click at [796, 173] on p "Employee & Dependent Eligibility" at bounding box center [921, 171] width 653 height 25
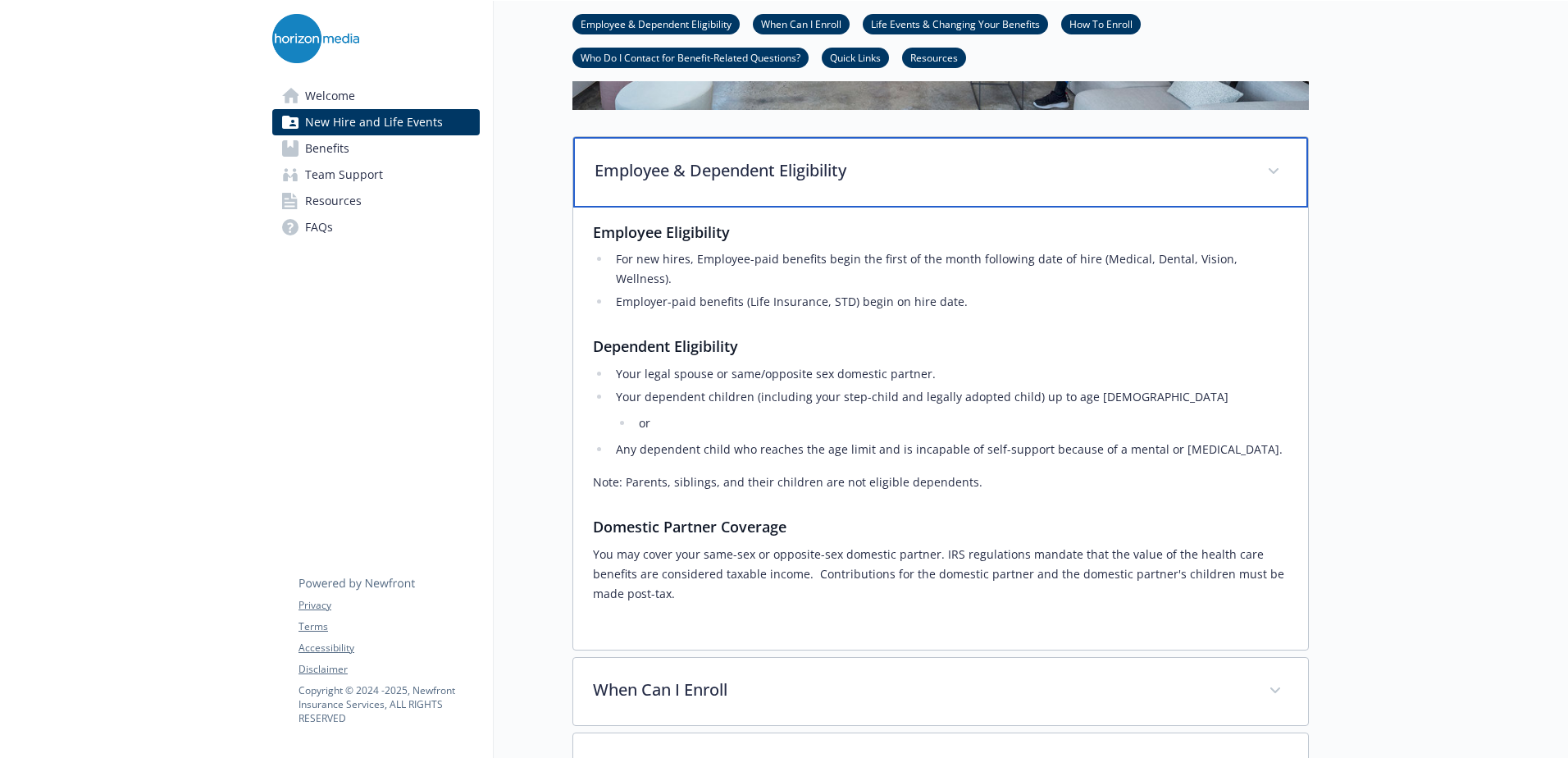
scroll to position [902, 0]
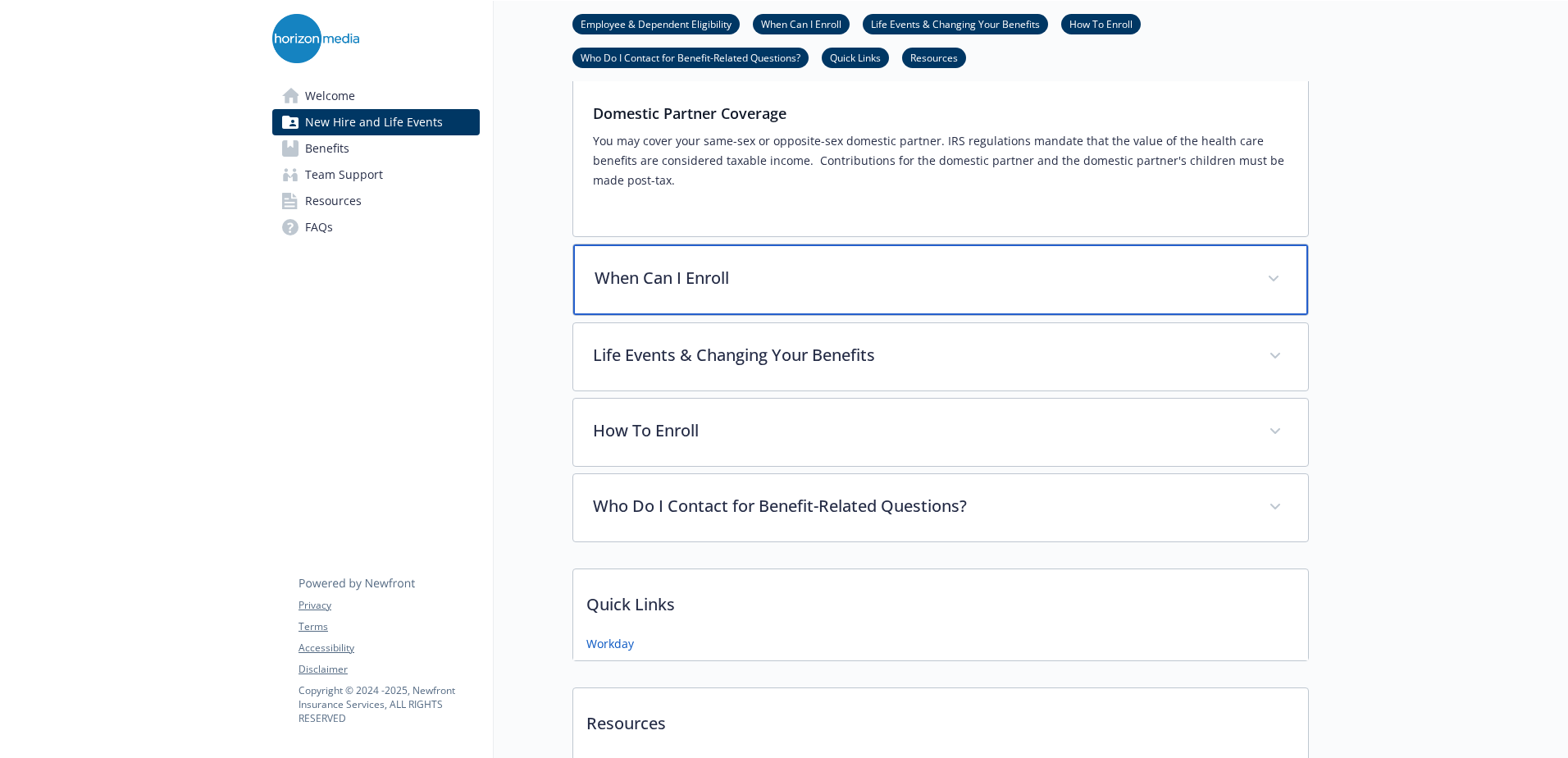
click at [799, 288] on div "When Can I Enroll" at bounding box center [941, 280] width 735 height 71
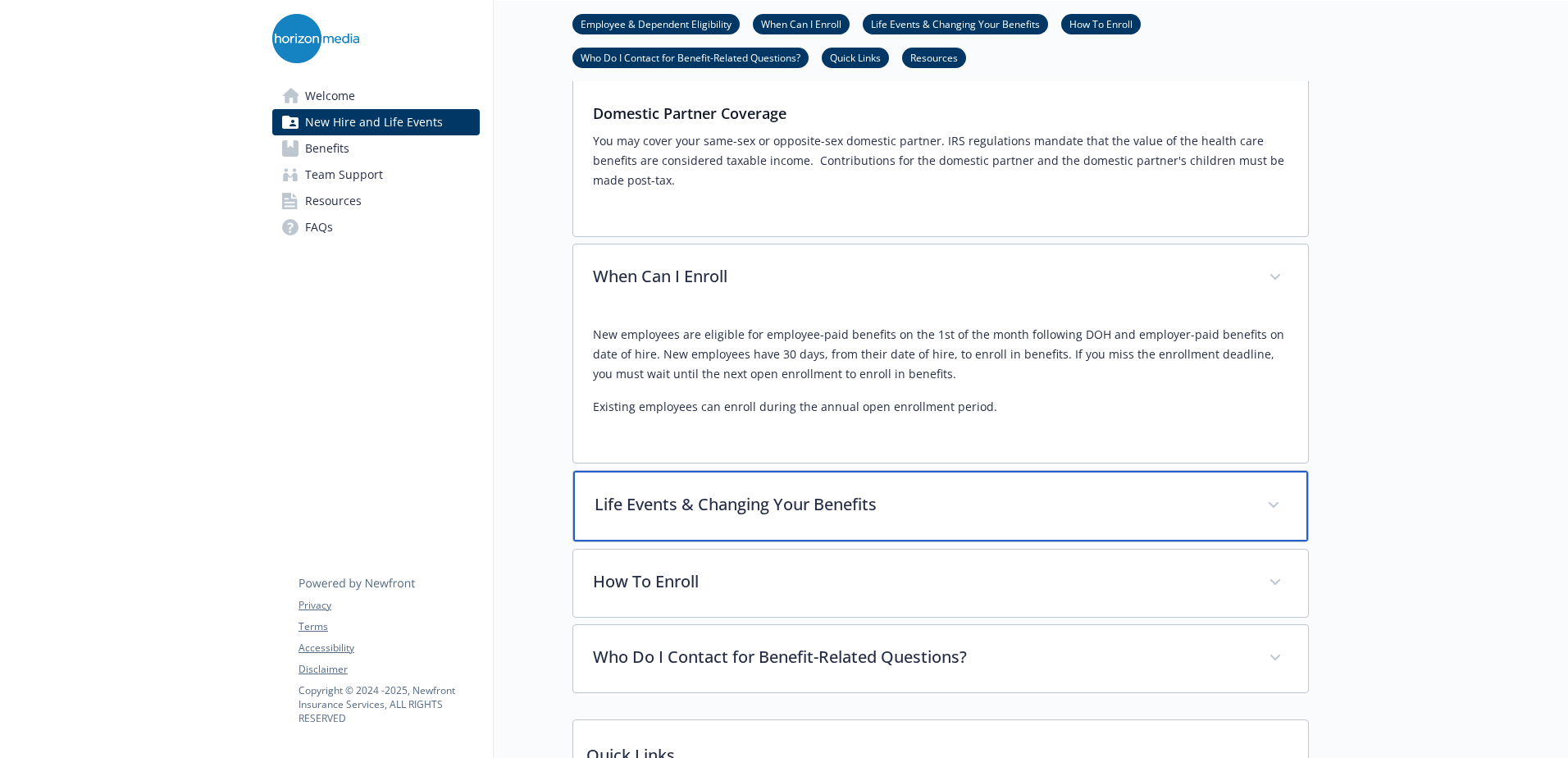
click at [793, 492] on p "Life Events & Changing Your Benefits" at bounding box center [921, 504] width 653 height 25
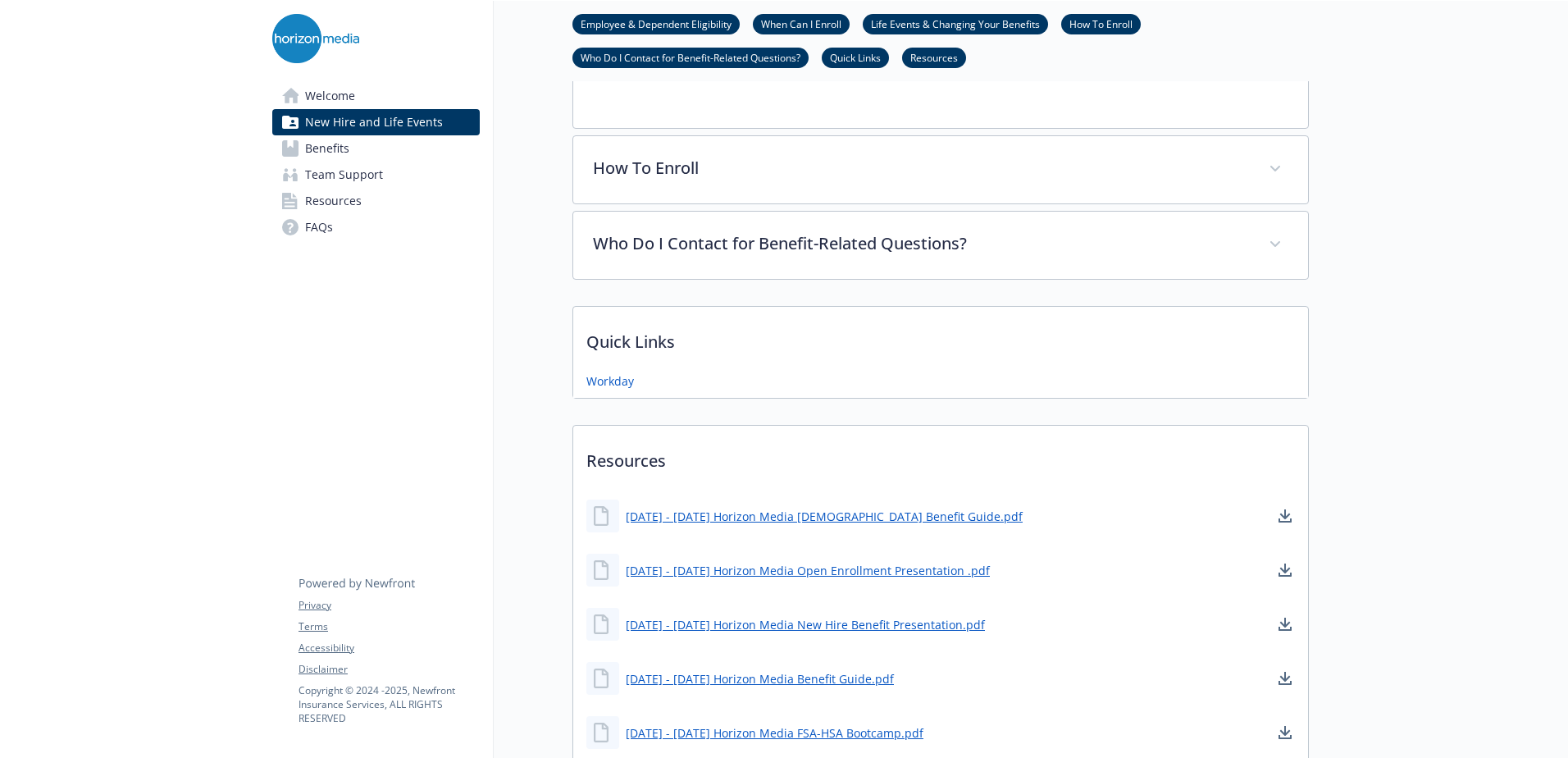
scroll to position [1968, 0]
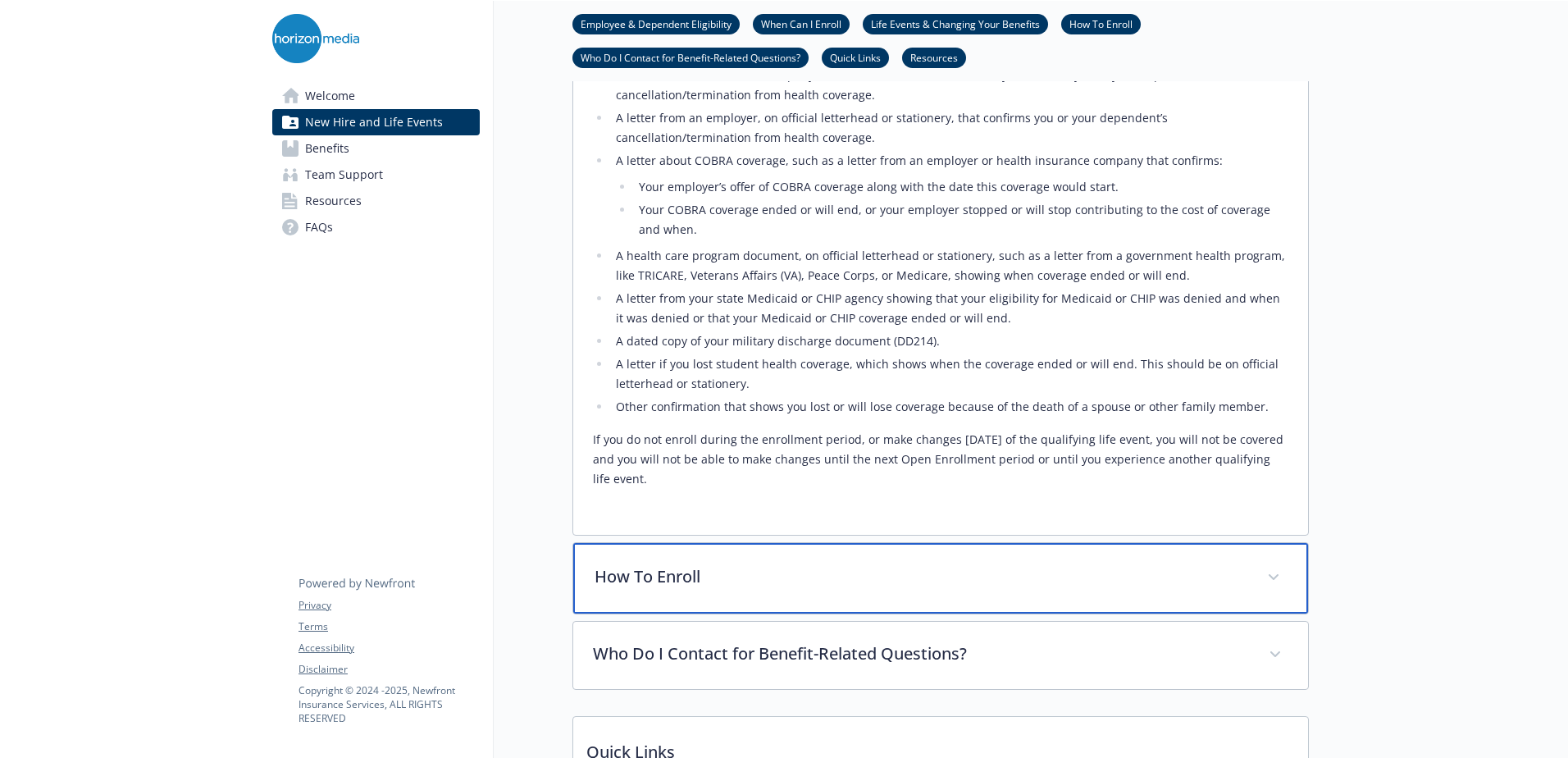
click at [729, 564] on p "How To Enroll" at bounding box center [921, 577] width 653 height 25
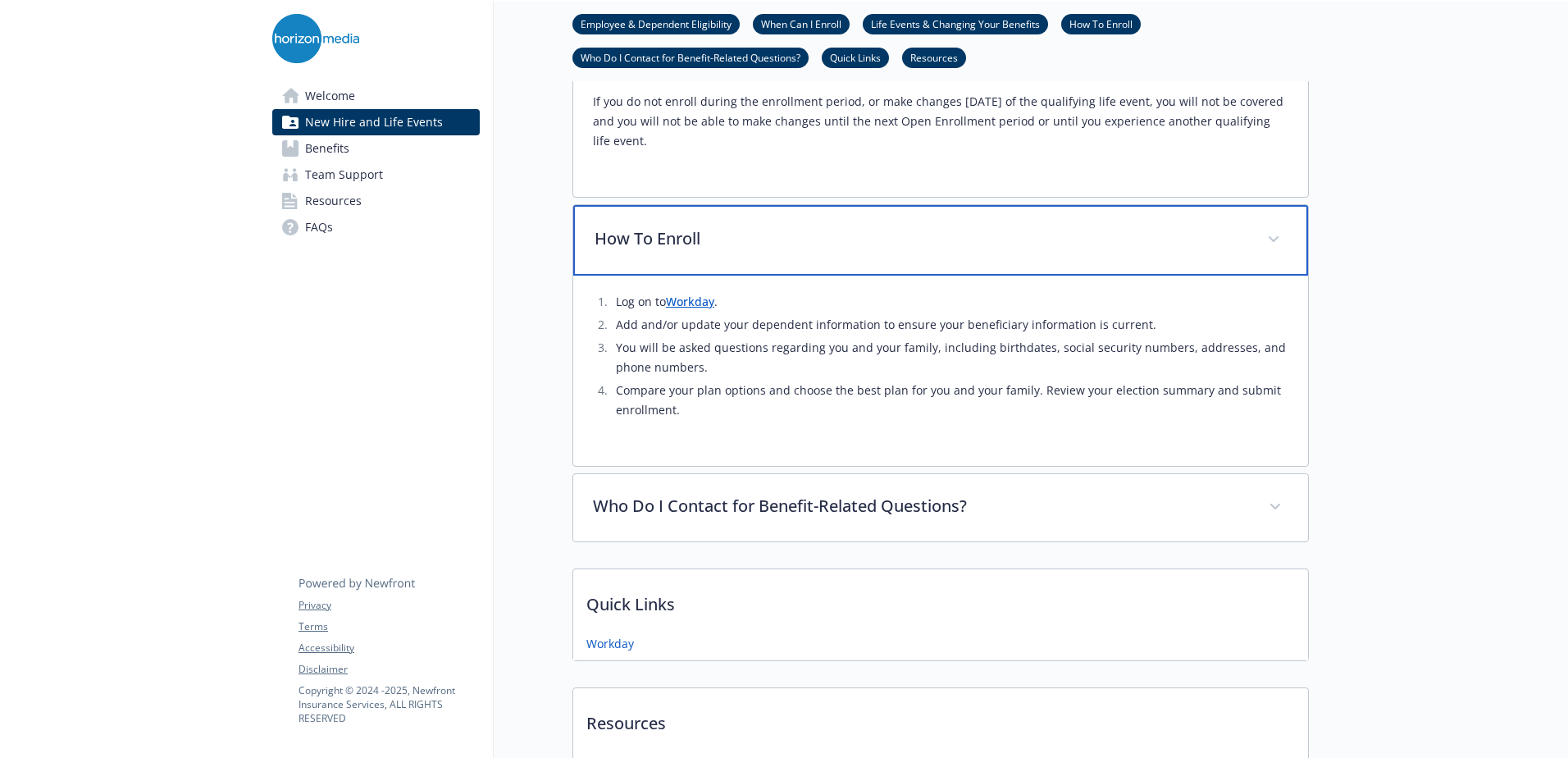
scroll to position [2379, 0]
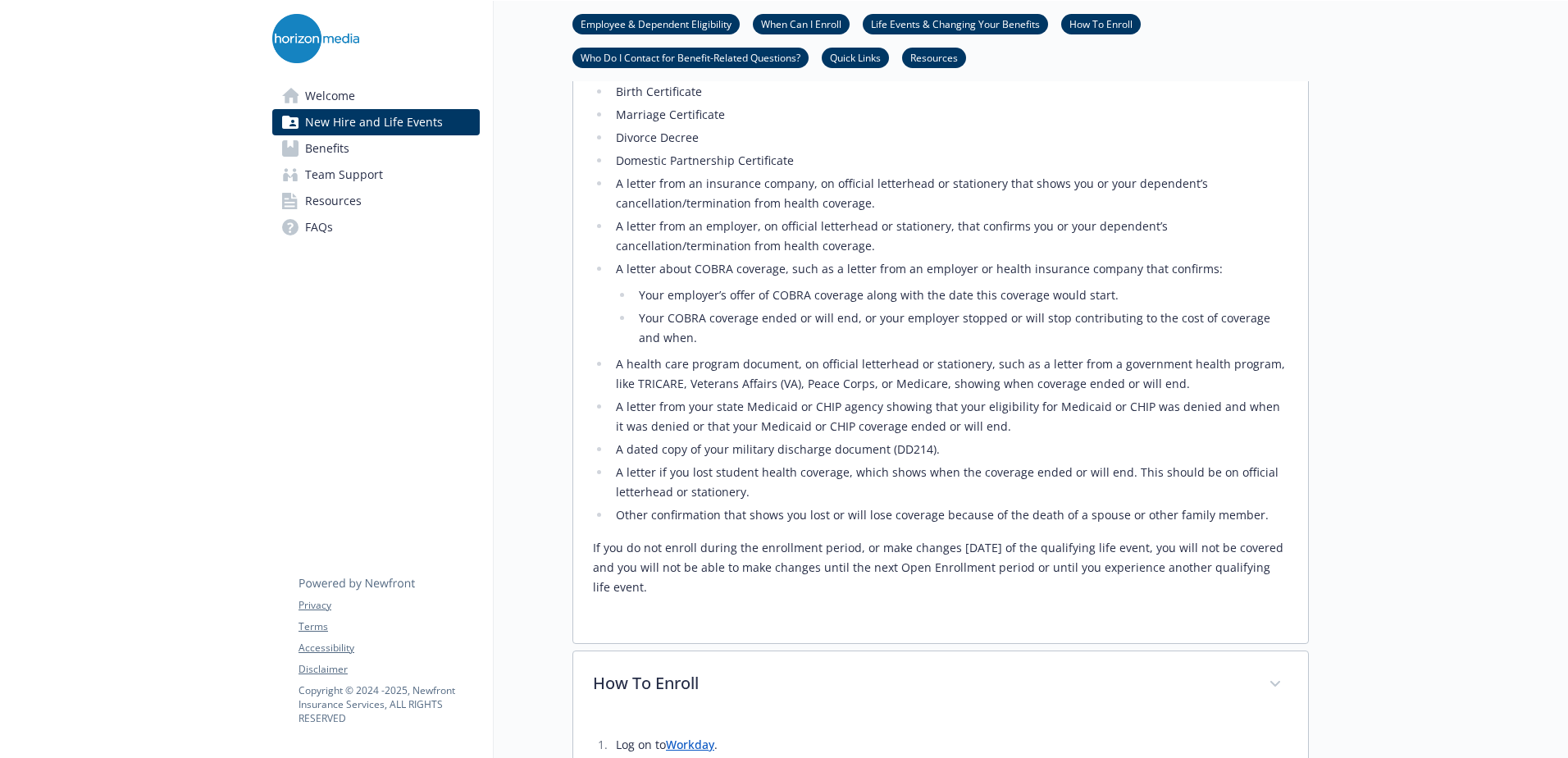
scroll to position [1722, 0]
